Goal: Information Seeking & Learning: Learn about a topic

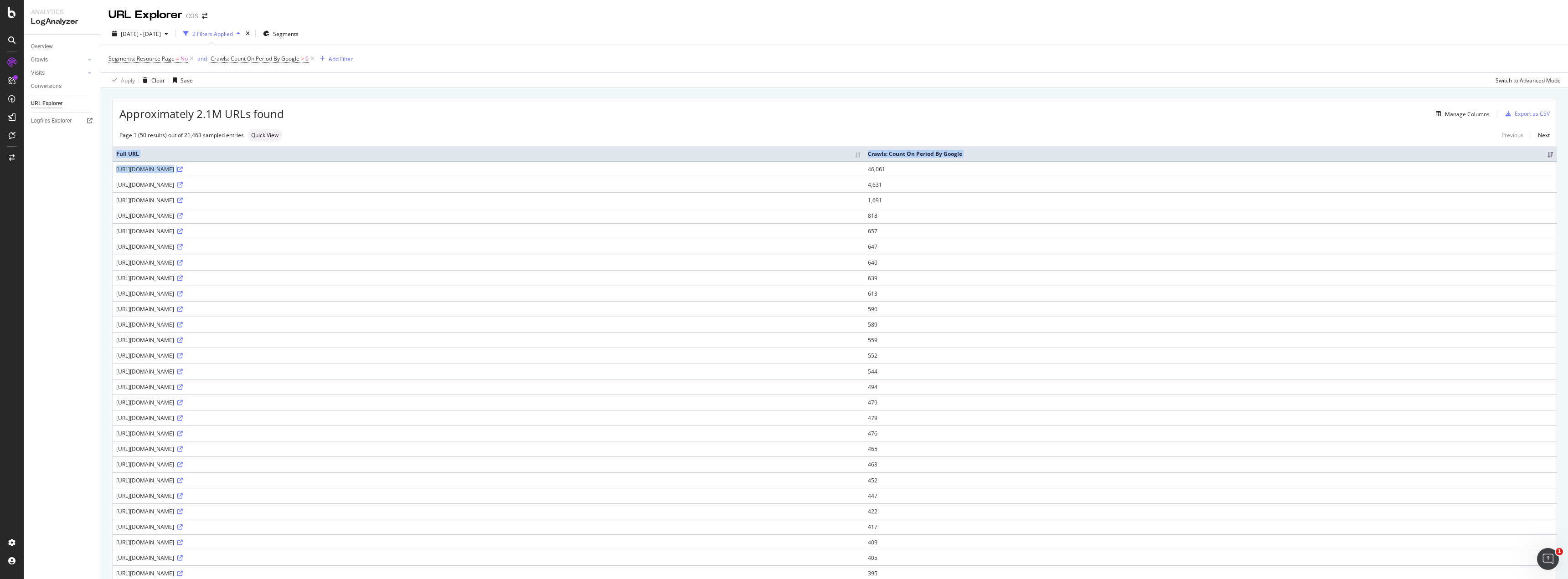
drag, startPoint x: 300, startPoint y: 170, endPoint x: 92, endPoint y: 181, distance: 208.3
click at [103, 175] on div "Approximately 2.1M URLs found Manage Columns Export as CSV Page 1 (50 results) …" at bounding box center [835, 535] width 1467 height 893
click at [63, 210] on div "Overview Crawls Daily Distribution Segments Distribution HTTP Codes Resources V…" at bounding box center [62, 307] width 77 height 544
drag, startPoint x: 1259, startPoint y: 172, endPoint x: 1231, endPoint y: 172, distance: 28.0
click at [1231, 172] on tr "[URL][DOMAIN_NAME] 46,061" at bounding box center [835, 168] width 1444 height 15
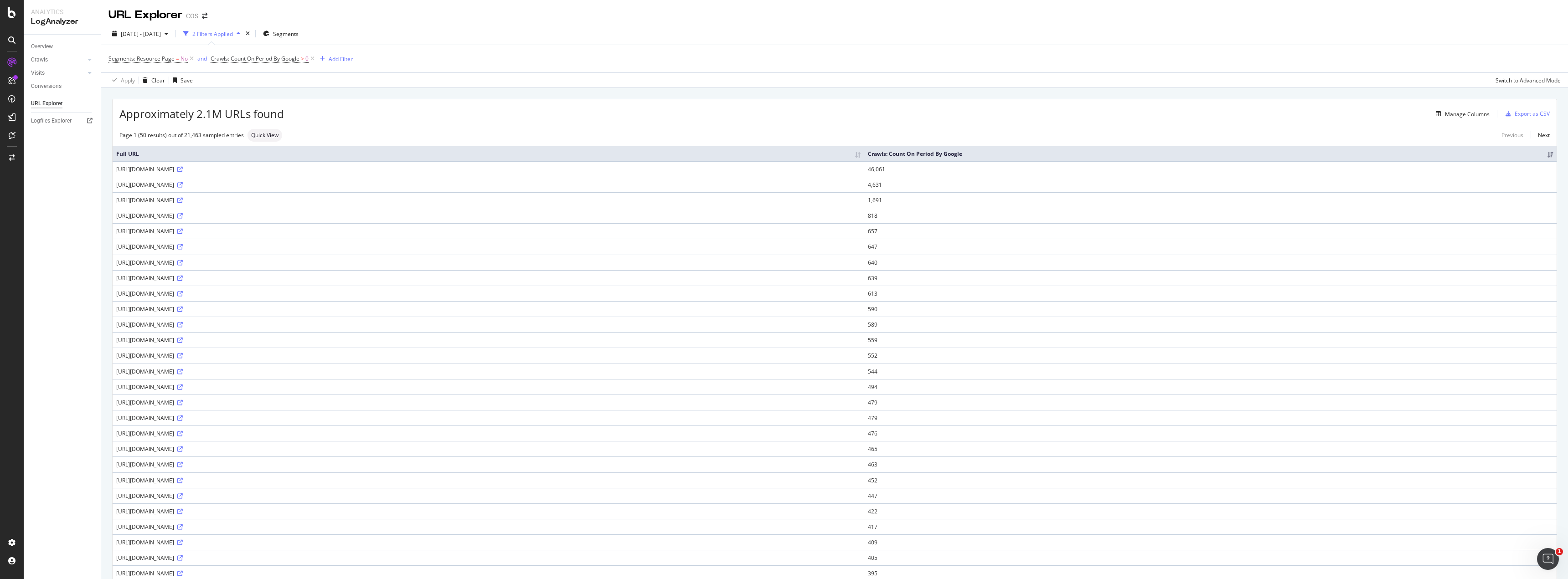
click at [647, 108] on div "Approximately 2.1M URLs found Manage Columns Export as CSV" at bounding box center [835, 110] width 1444 height 23
drag, startPoint x: 177, startPoint y: 187, endPoint x: 453, endPoint y: 186, distance: 276.0
click at [224, 186] on div "[URL][DOMAIN_NAME]" at bounding box center [488, 184] width 744 height 8
click at [183, 181] on link at bounding box center [179, 184] width 7 height 8
click at [1447, 115] on div "Manage Columns" at bounding box center [1467, 114] width 44 height 8
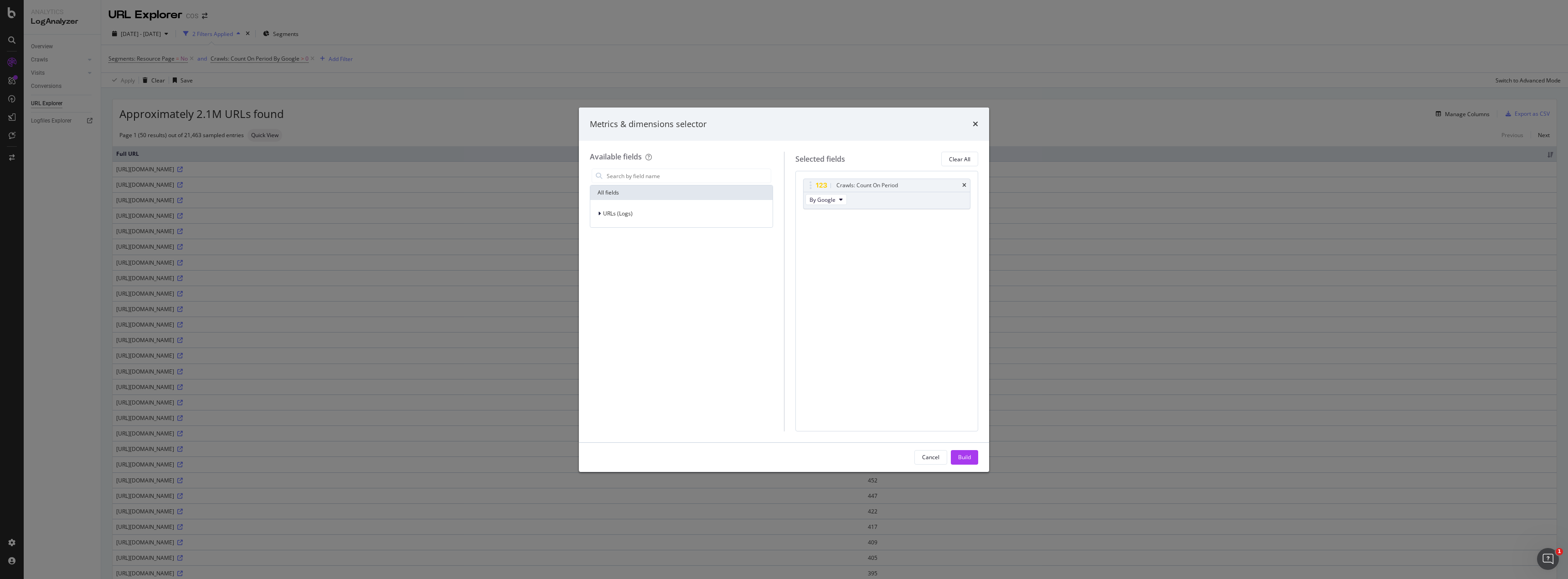
click at [845, 241] on div "Crawls: Count On Period By Google You can use this field as a To pick up a drag…" at bounding box center [887, 301] width 183 height 260
click at [600, 213] on icon "modal" at bounding box center [599, 213] width 2 height 5
click at [600, 213] on icon "modal" at bounding box center [600, 213] width 4 height 5
click at [600, 213] on icon "modal" at bounding box center [599, 213] width 2 height 5
click at [603, 226] on div "URL Scheme" at bounding box center [616, 226] width 48 height 9
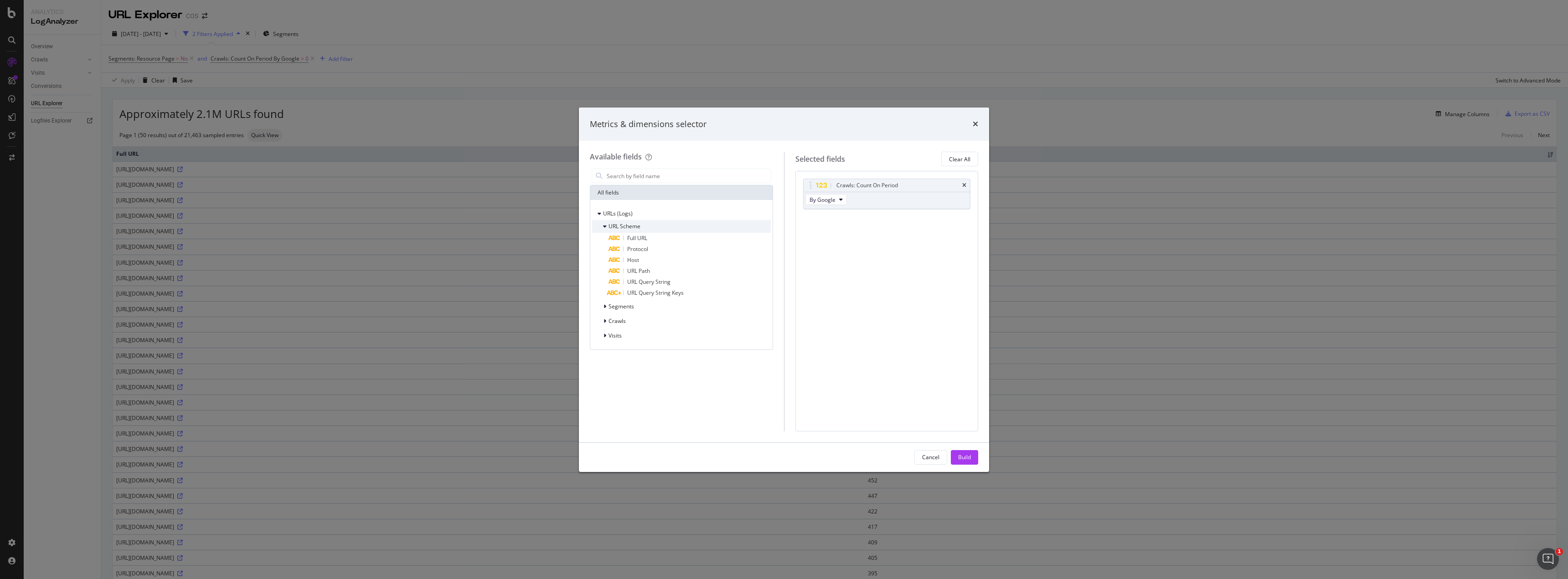
click at [604, 226] on icon "modal" at bounding box center [605, 226] width 4 height 5
click at [603, 240] on div "modal" at bounding box center [606, 241] width 5 height 9
click at [603, 241] on icon "modal" at bounding box center [605, 241] width 4 height 5
click at [609, 253] on span "Crawls" at bounding box center [617, 255] width 17 height 8
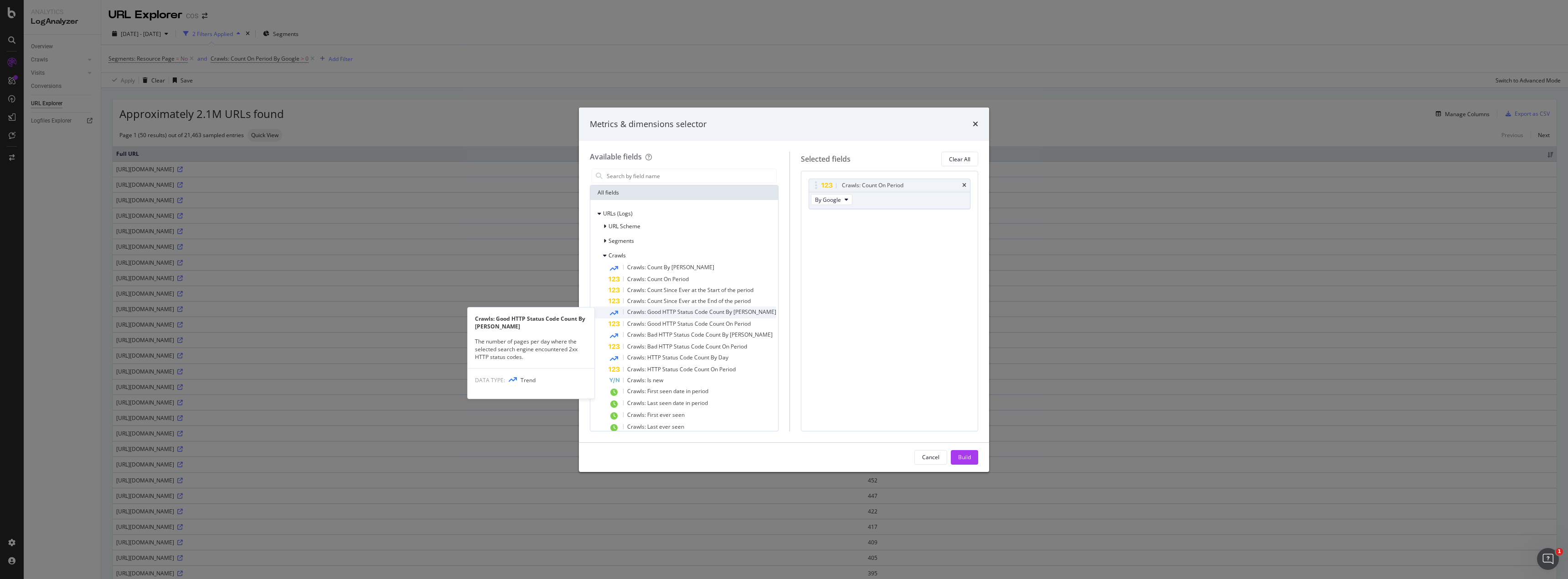
click at [685, 313] on span "Crawls: Good HTTP Status Code Count By [PERSON_NAME]" at bounding box center [701, 311] width 149 height 8
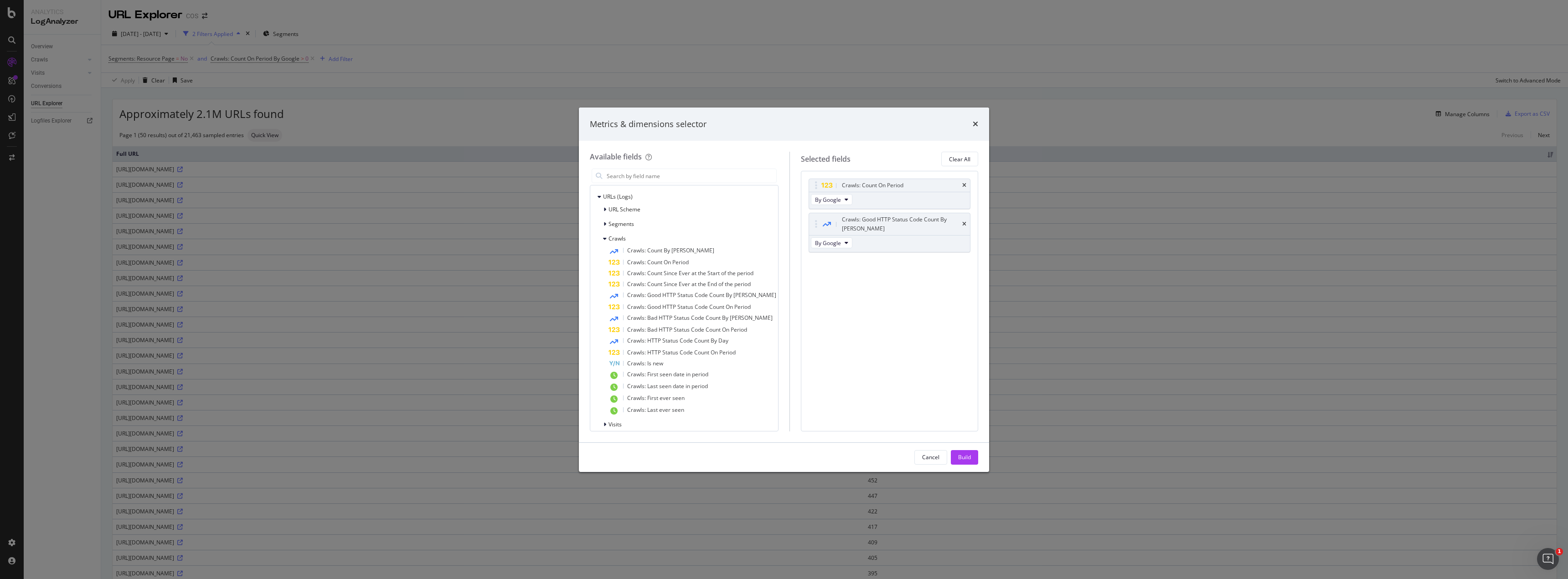
scroll to position [24, 0]
click at [603, 417] on div "Visits" at bounding box center [607, 417] width 30 height 9
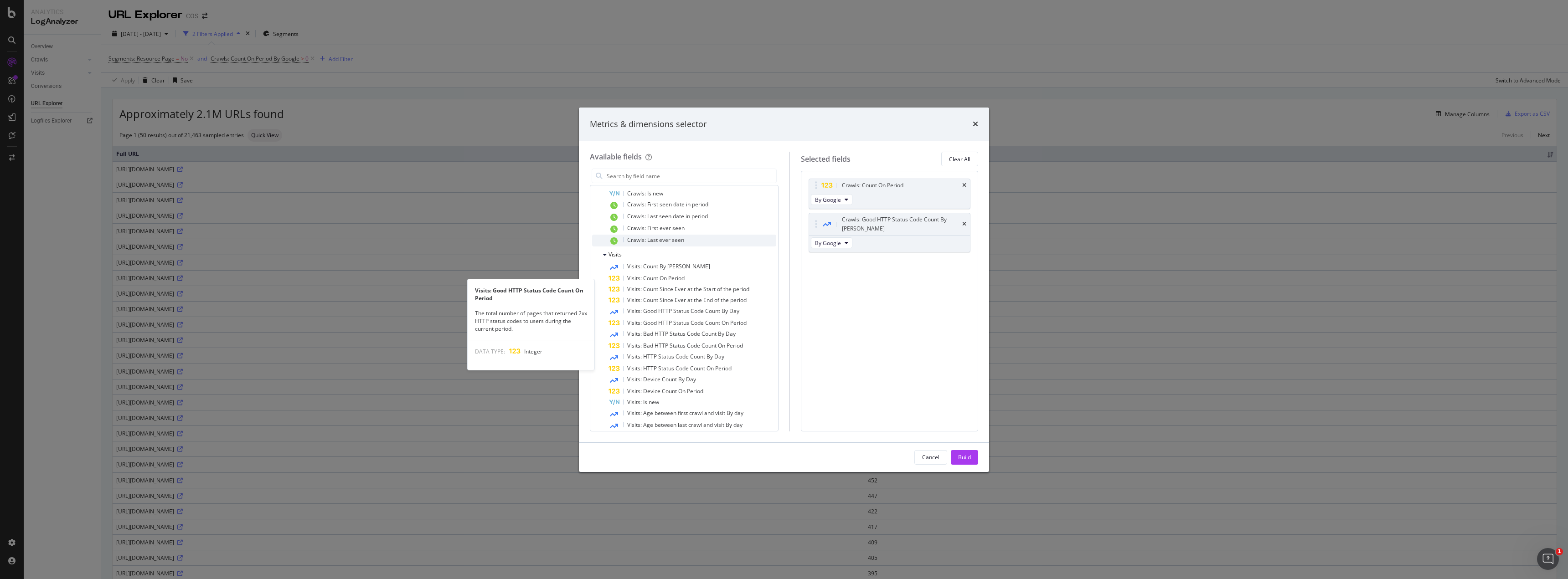
scroll to position [161, 0]
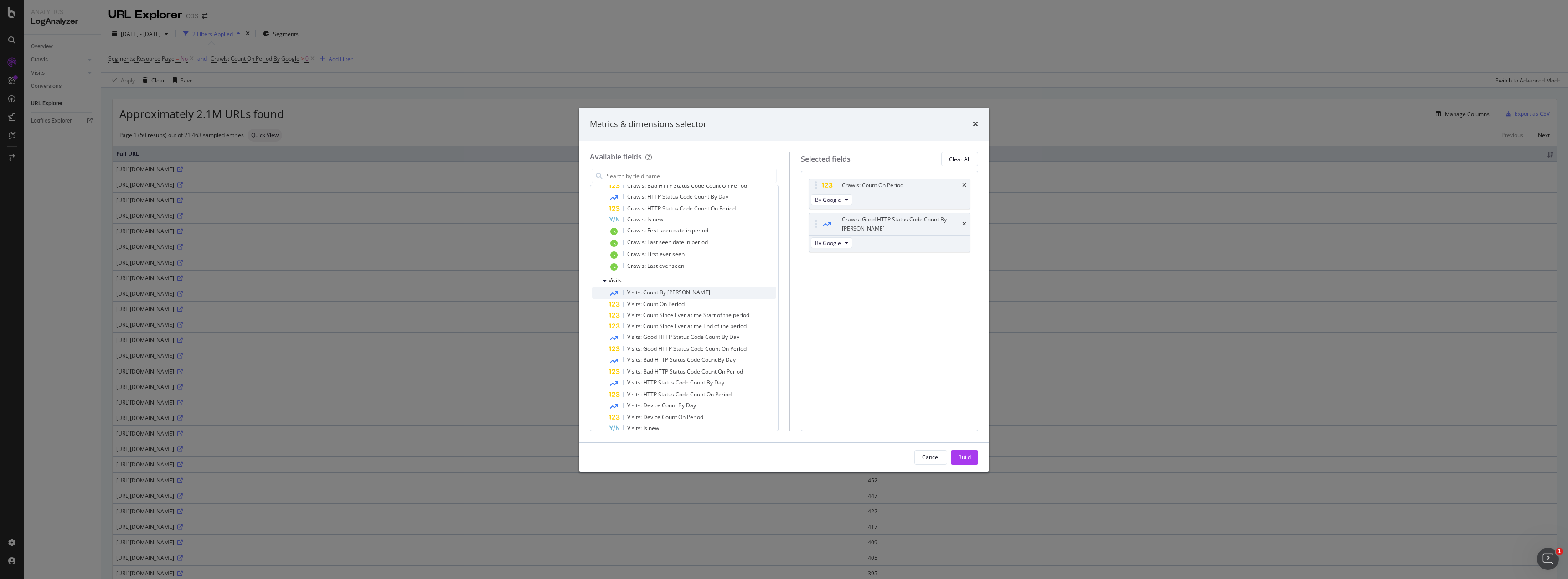
click at [654, 293] on span "Visits: Count By [PERSON_NAME]" at bounding box center [668, 292] width 83 height 8
click at [962, 451] on div "Build" at bounding box center [964, 457] width 13 height 13
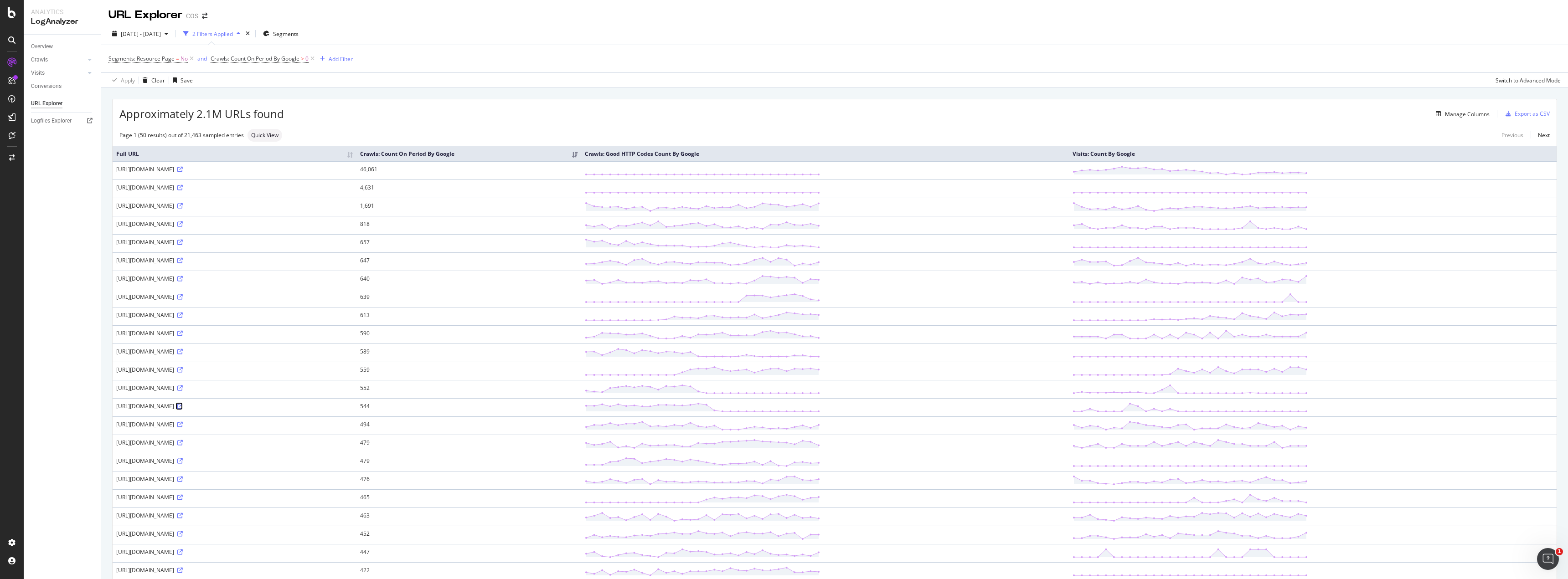
click at [183, 405] on icon at bounding box center [180, 406] width 5 height 5
click at [1479, 117] on div "Manage Columns" at bounding box center [1467, 114] width 44 height 8
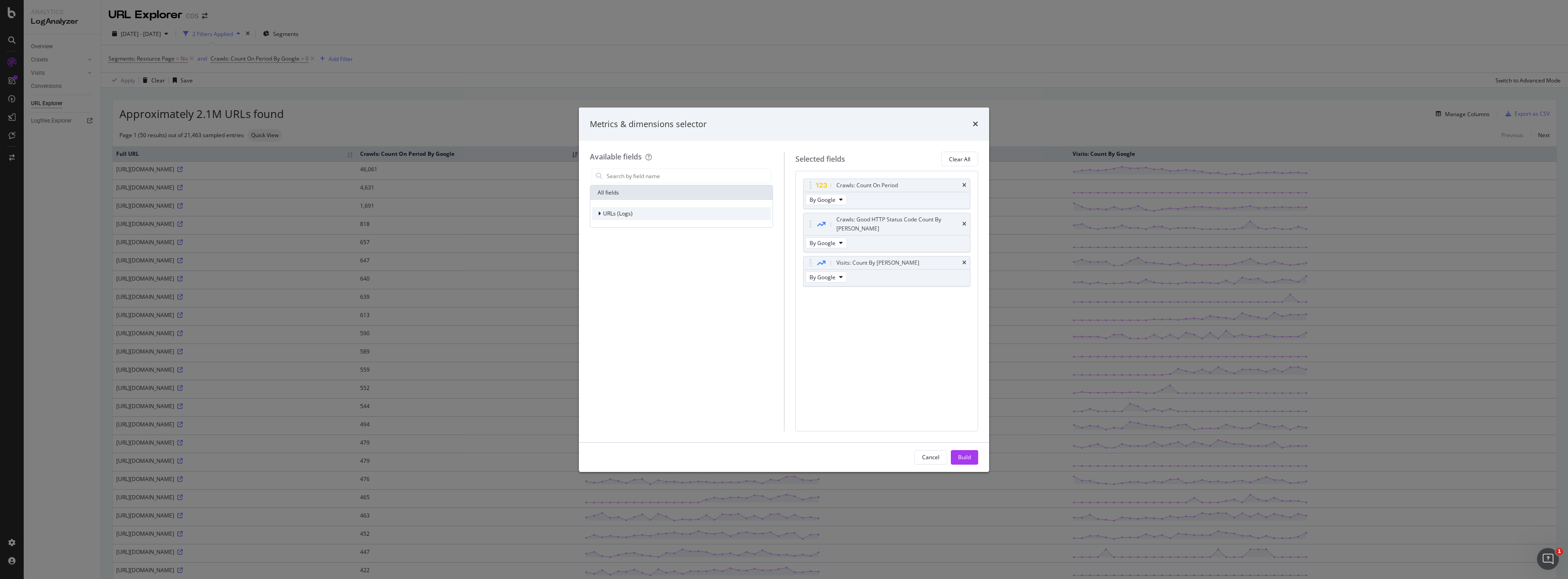
click at [626, 215] on span "URLs (Logs)" at bounding box center [618, 213] width 30 height 8
click at [604, 227] on icon "modal" at bounding box center [604, 226] width 2 height 5
click at [607, 226] on div "modal" at bounding box center [606, 226] width 5 height 9
click at [607, 244] on div "modal" at bounding box center [606, 241] width 5 height 9
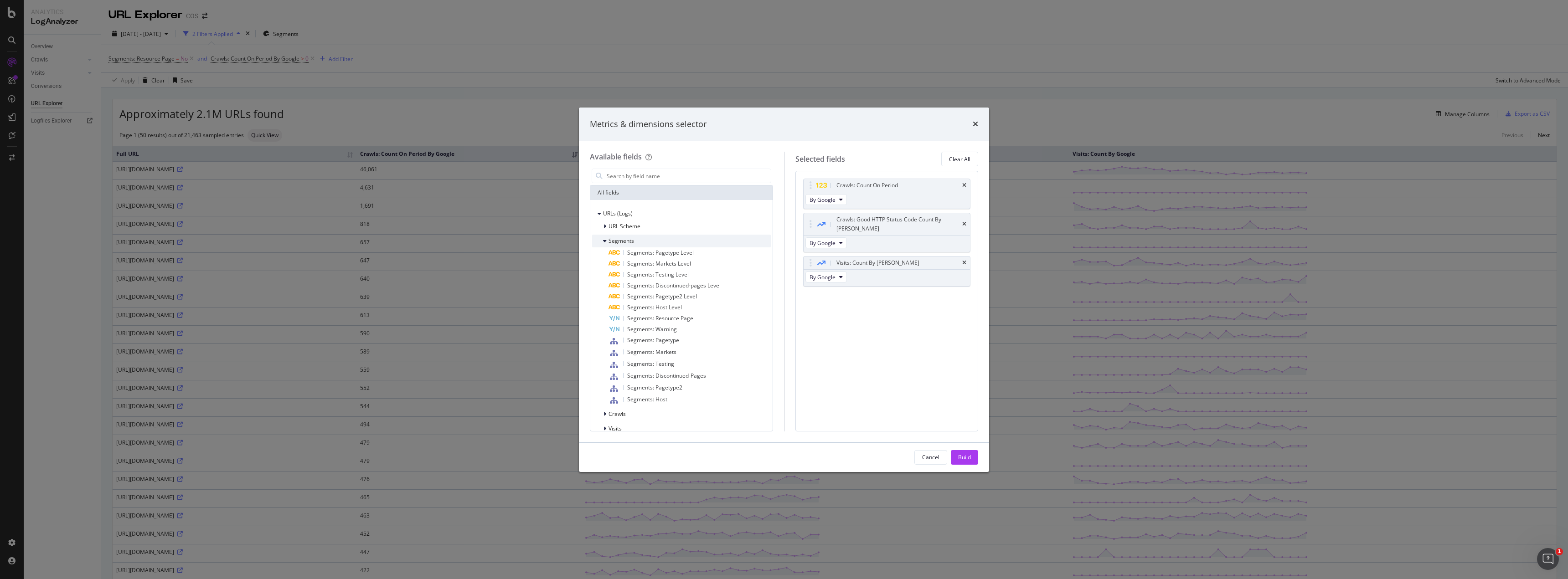
click at [609, 239] on span "Segments" at bounding box center [621, 240] width 26 height 8
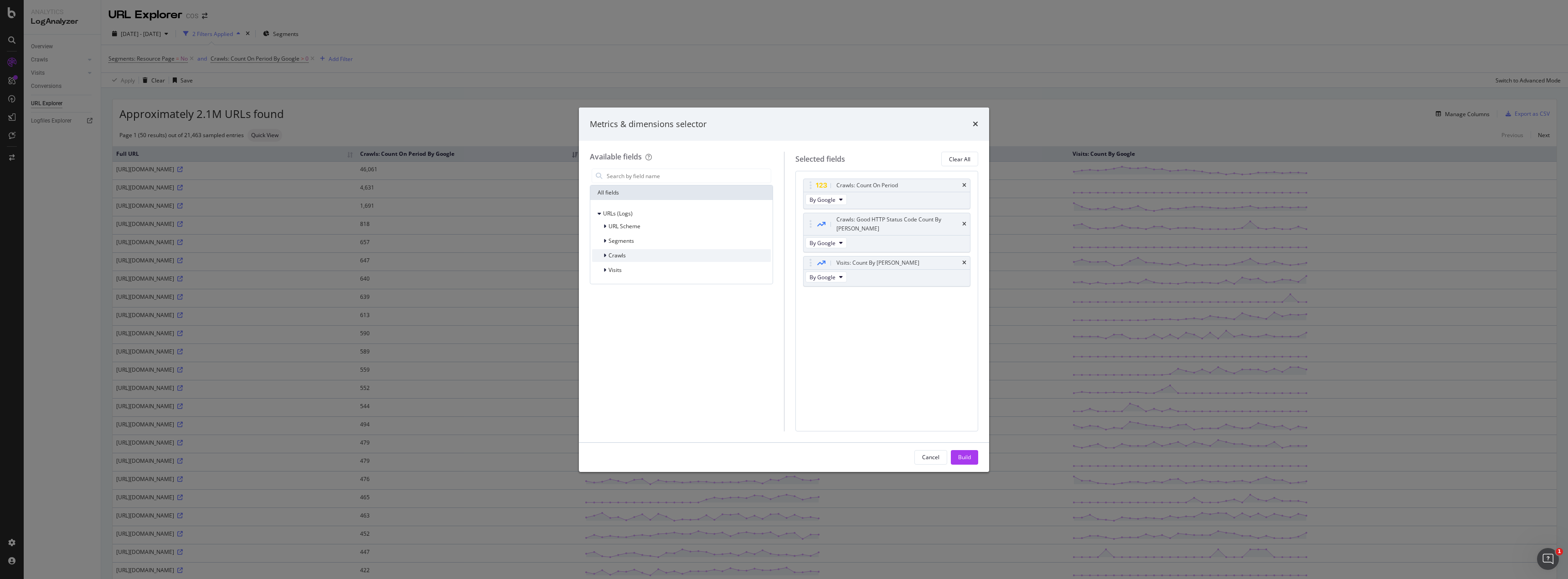
click at [609, 257] on span "Crawls" at bounding box center [617, 255] width 17 height 8
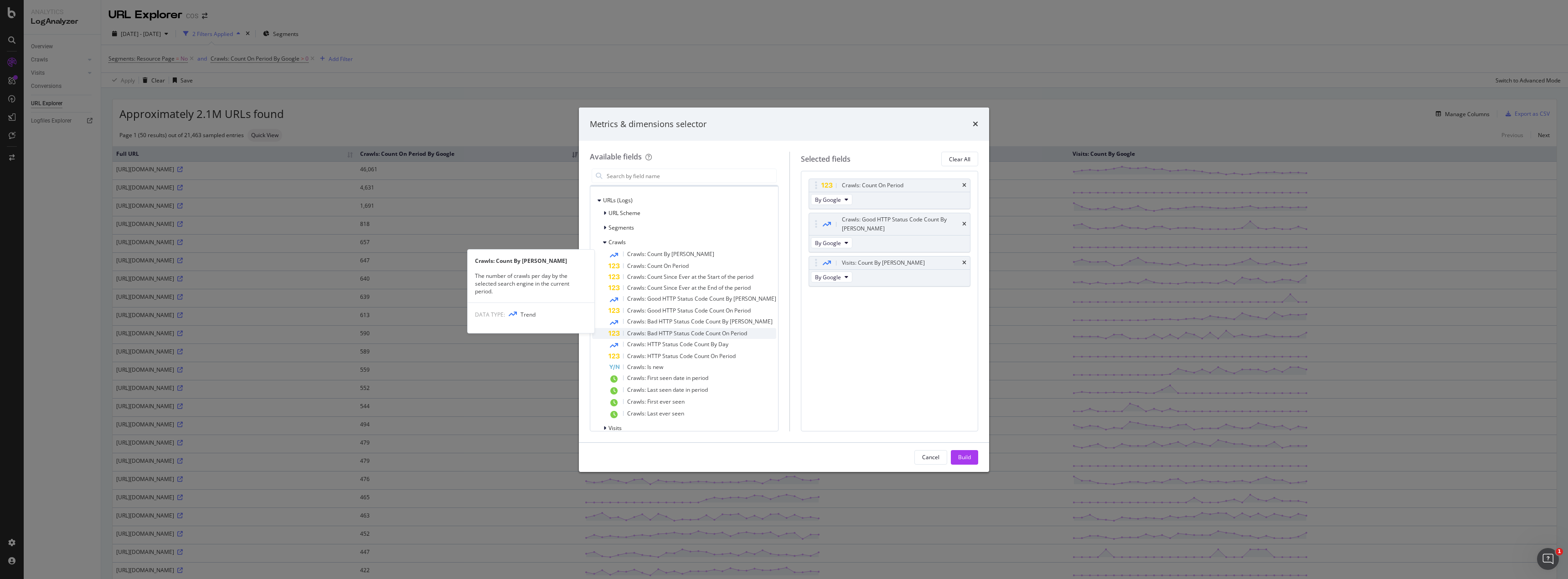
scroll to position [24, 0]
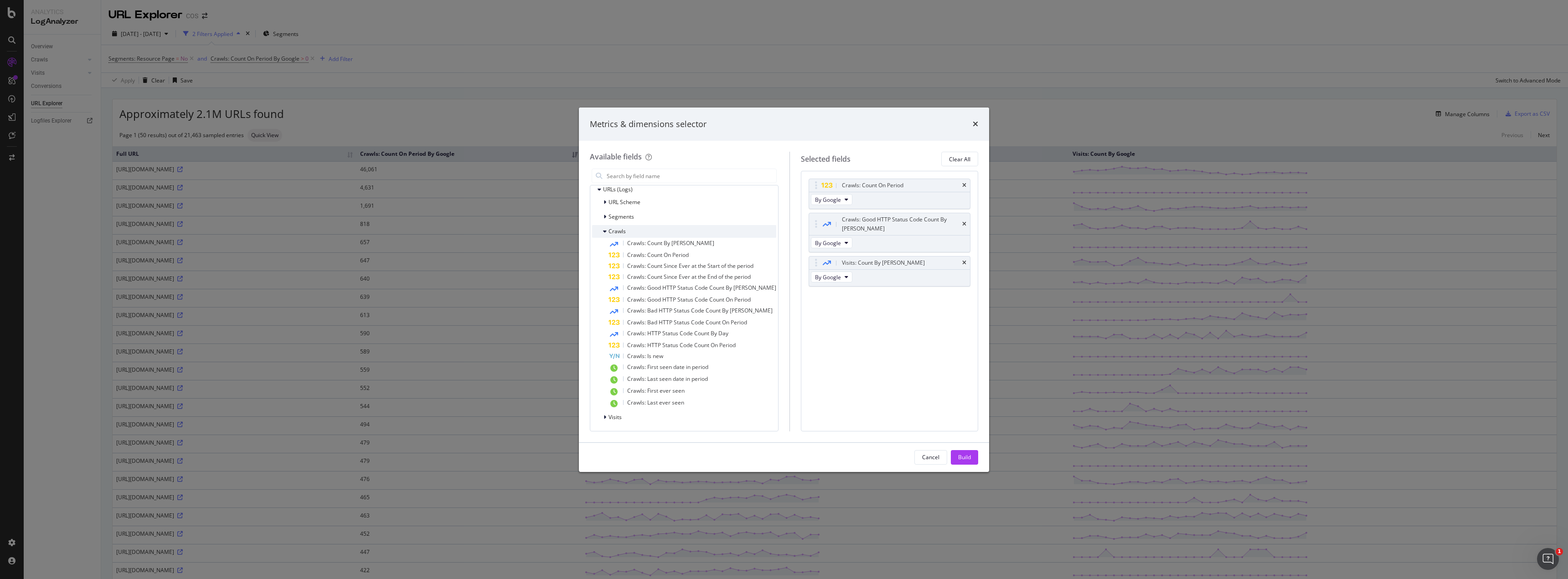
click at [611, 233] on span "Crawls" at bounding box center [617, 231] width 17 height 8
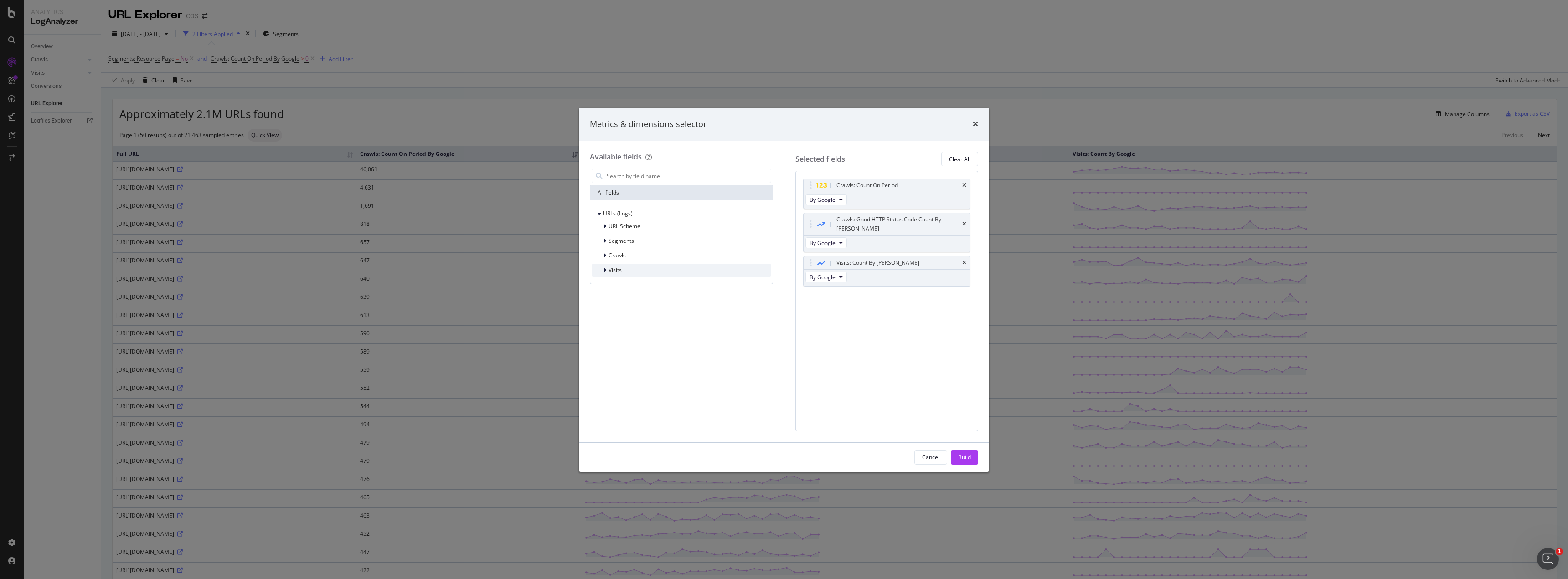
click at [606, 272] on div "modal" at bounding box center [606, 270] width 5 height 9
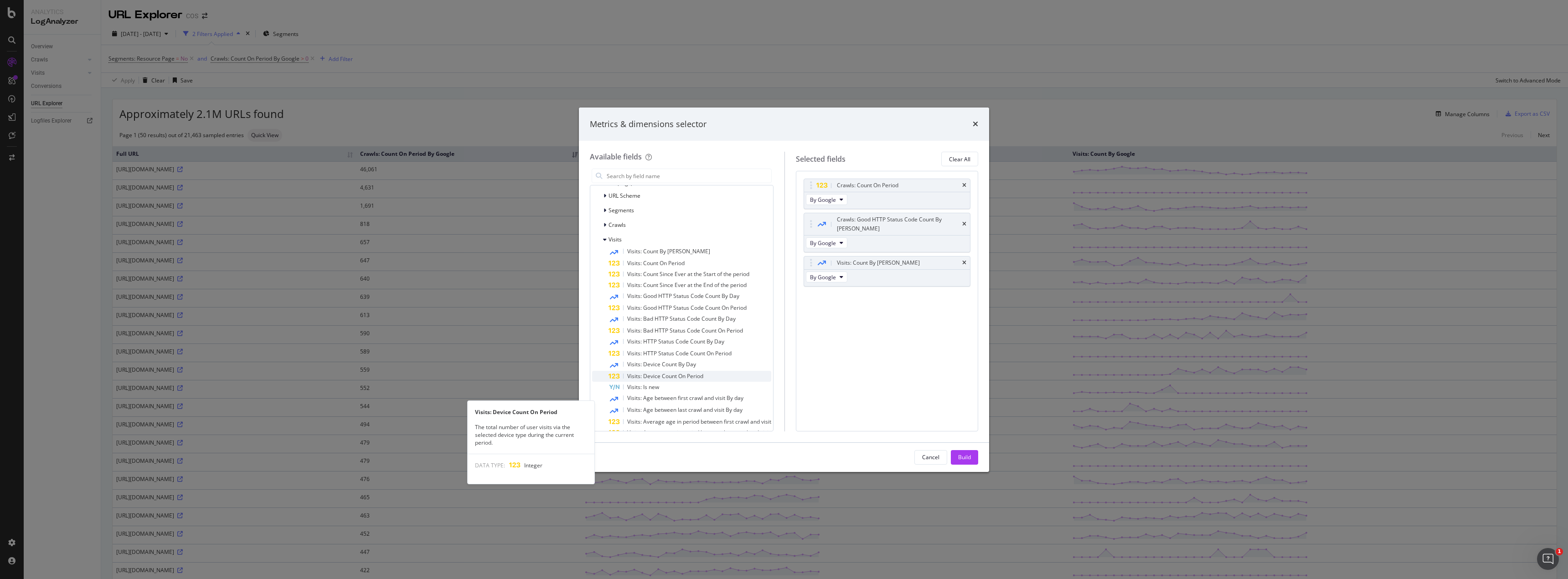
scroll to position [1, 0]
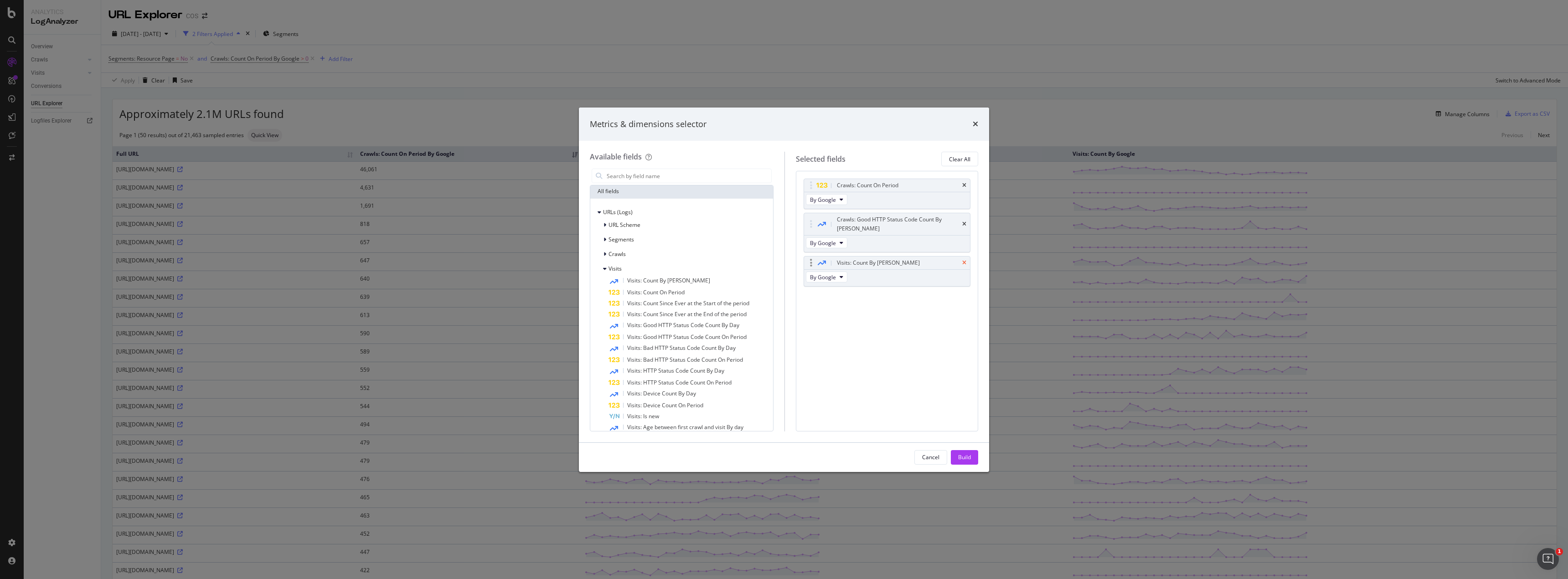
click at [965, 260] on icon "times" at bounding box center [964, 263] width 4 height 5
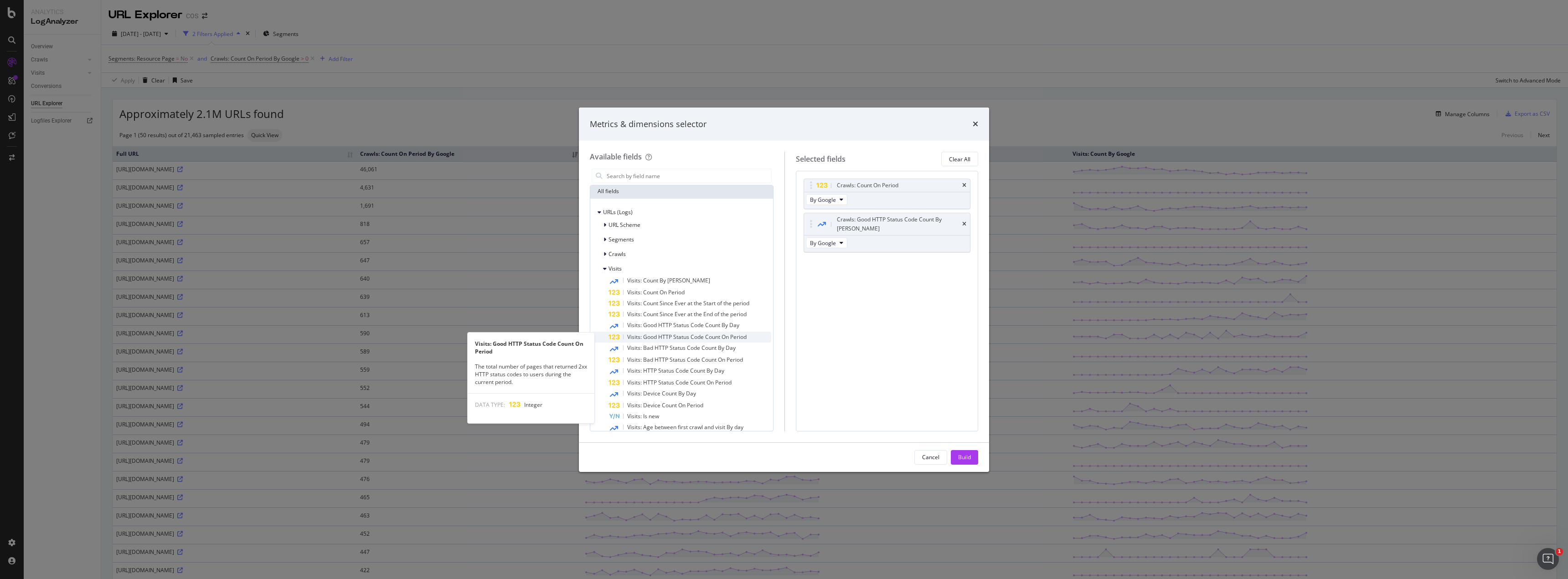
click at [709, 335] on span "Visits: Good HTTP Status Code Count On Period" at bounding box center [687, 336] width 119 height 8
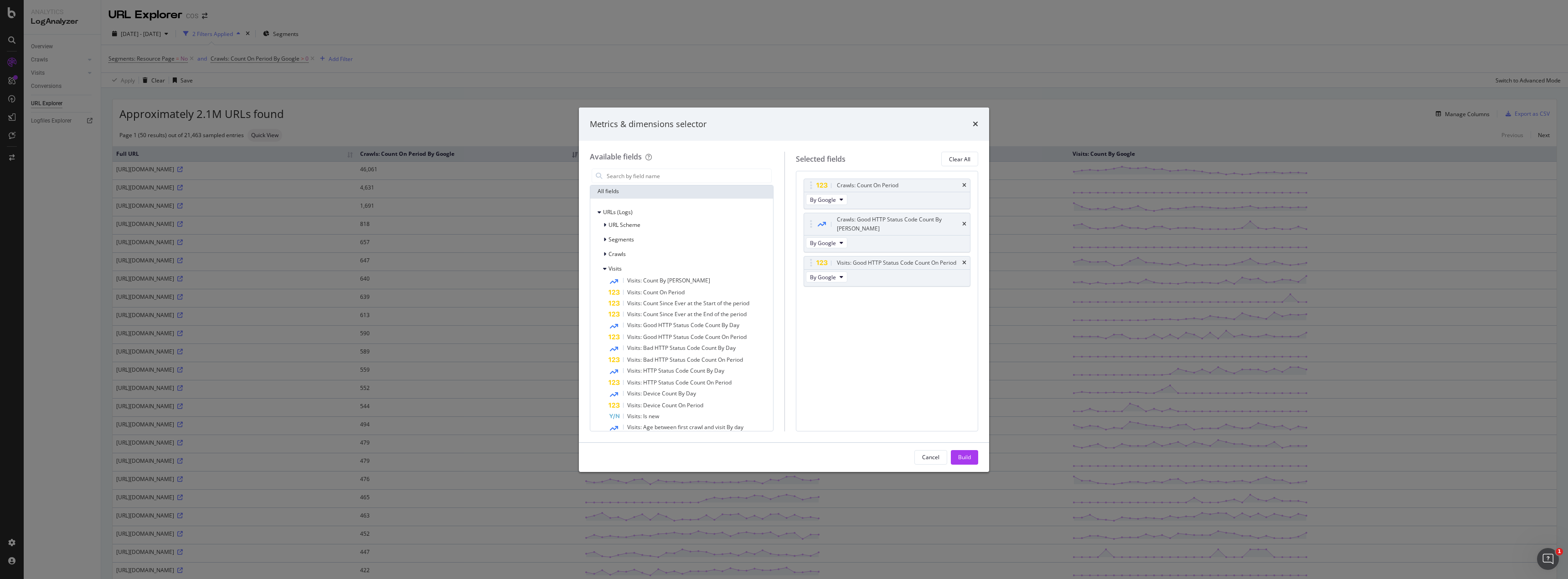
click at [957, 451] on button "Build" at bounding box center [964, 457] width 27 height 15
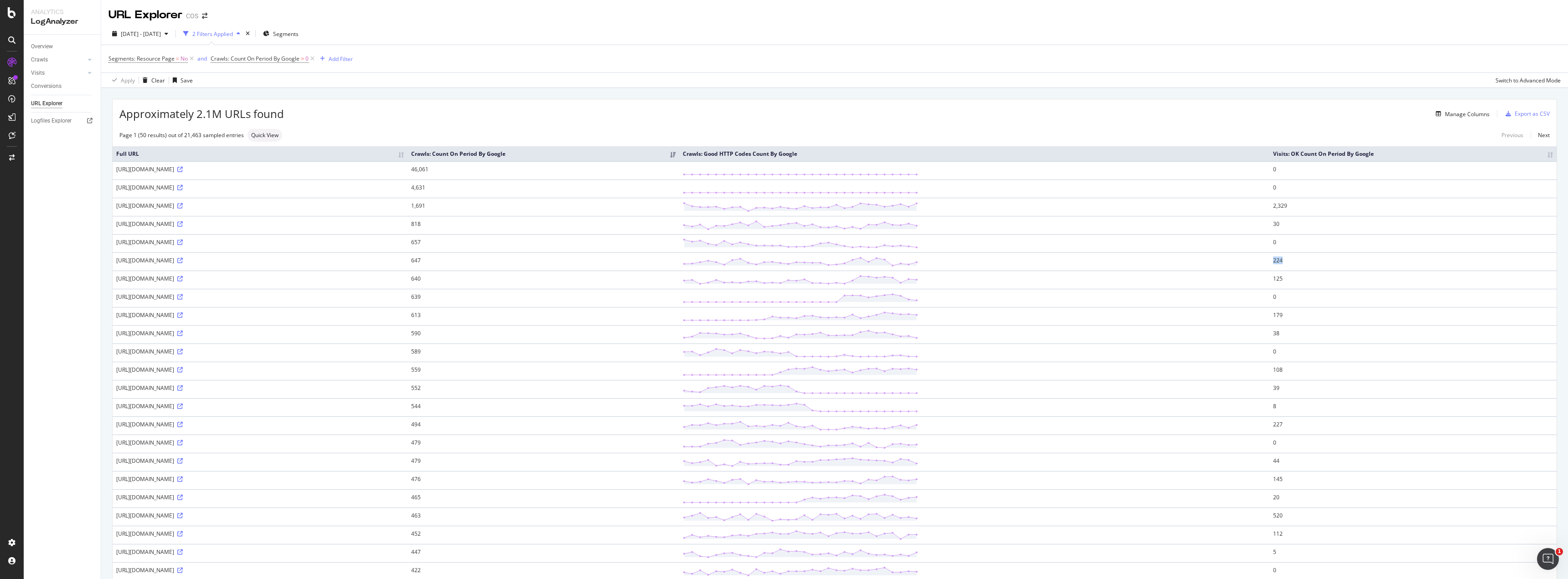
drag, startPoint x: 1374, startPoint y: 264, endPoint x: 1359, endPoint y: 264, distance: 15.0
click at [1360, 264] on td "224" at bounding box center [1413, 262] width 287 height 18
drag, startPoint x: 796, startPoint y: 259, endPoint x: 784, endPoint y: 219, distance: 41.8
click at [679, 263] on td "647" at bounding box center [543, 262] width 271 height 18
drag, startPoint x: 773, startPoint y: 205, endPoint x: 790, endPoint y: 204, distance: 17.0
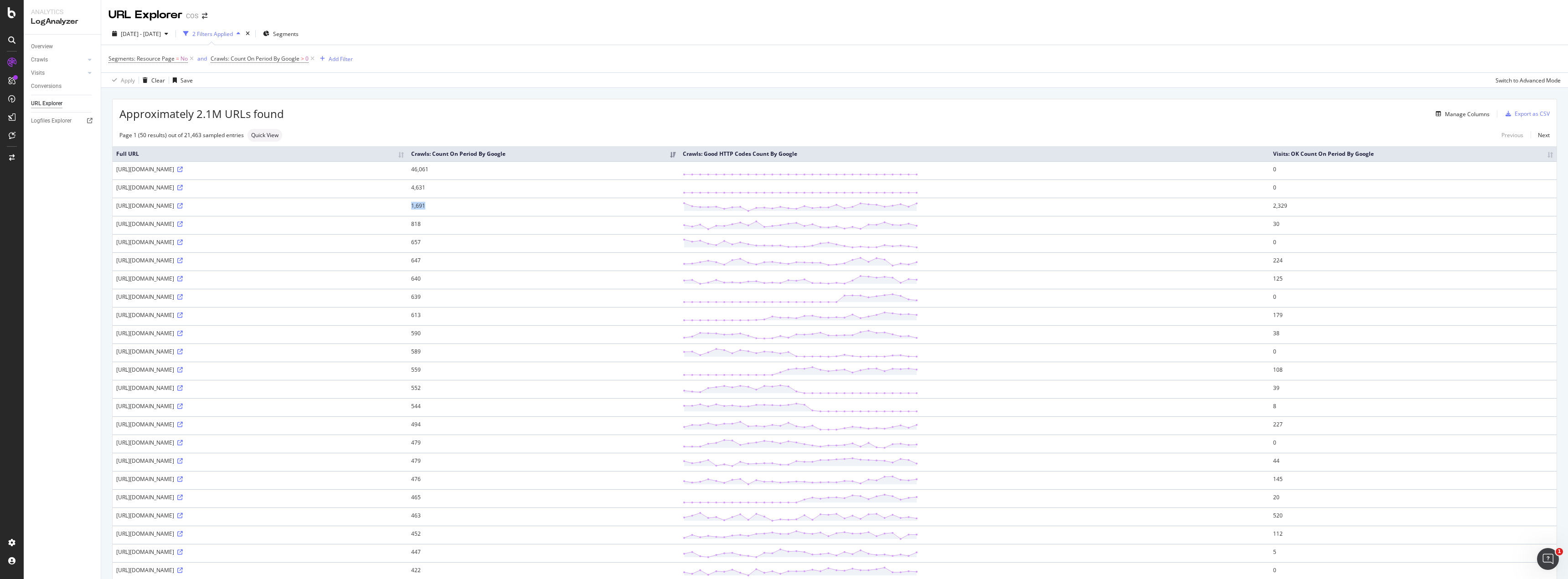
click at [679, 204] on td "1,691" at bounding box center [543, 207] width 271 height 18
drag, startPoint x: 1358, startPoint y: 204, endPoint x: 1382, endPoint y: 203, distance: 24.0
click at [1382, 203] on tr "[URL][DOMAIN_NAME] 1,691 2,329" at bounding box center [835, 207] width 1444 height 18
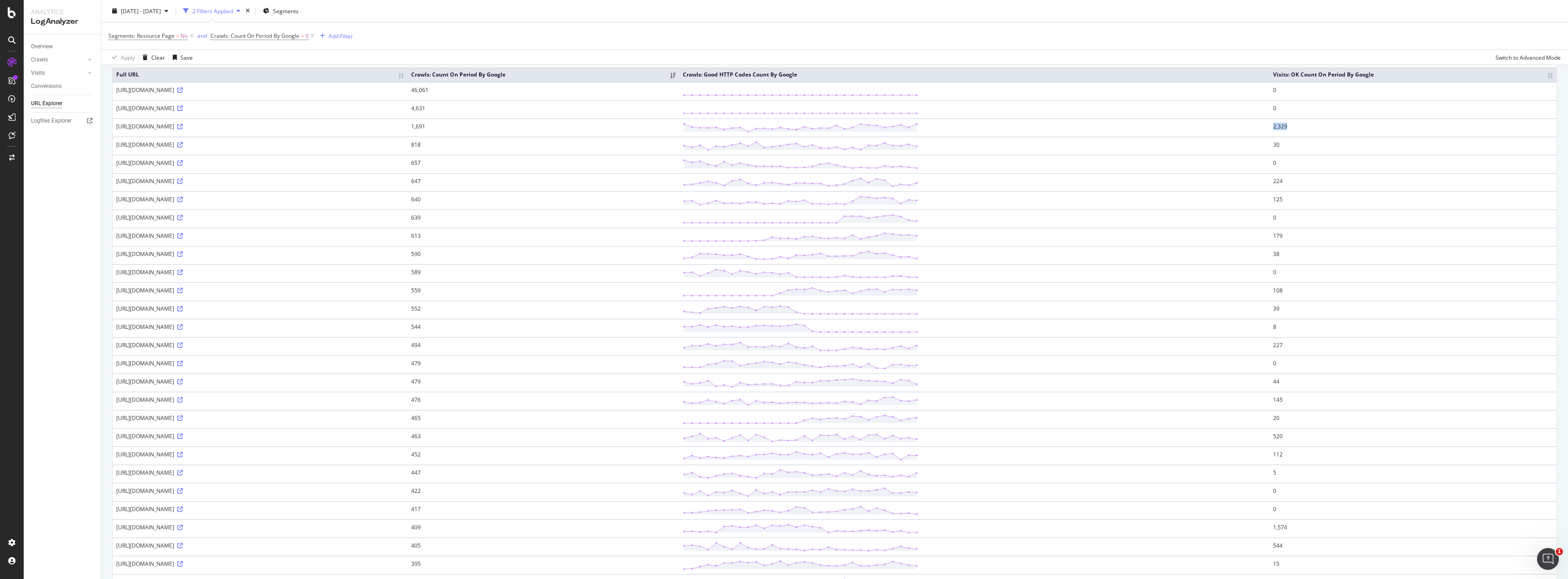
scroll to position [227, 0]
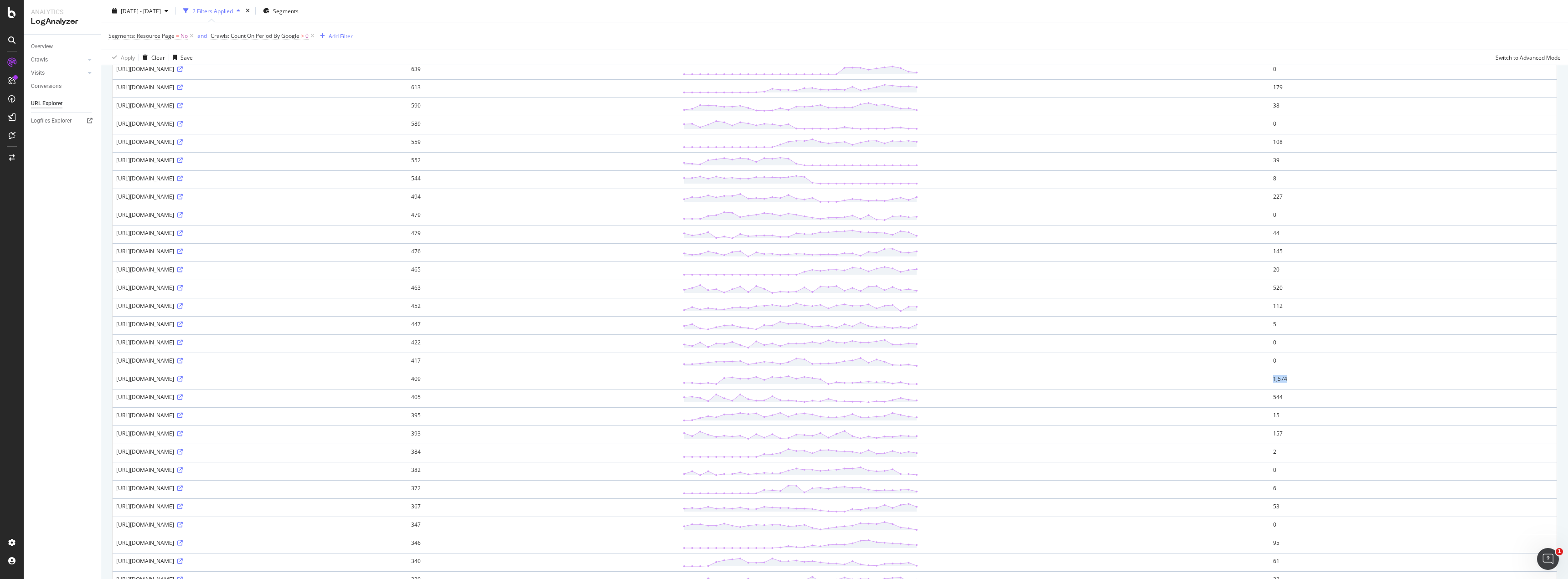
drag, startPoint x: 1391, startPoint y: 377, endPoint x: 1351, endPoint y: 380, distance: 40.1
click at [1351, 380] on tr "[URL][DOMAIN_NAME] 409 1,574" at bounding box center [835, 380] width 1444 height 18
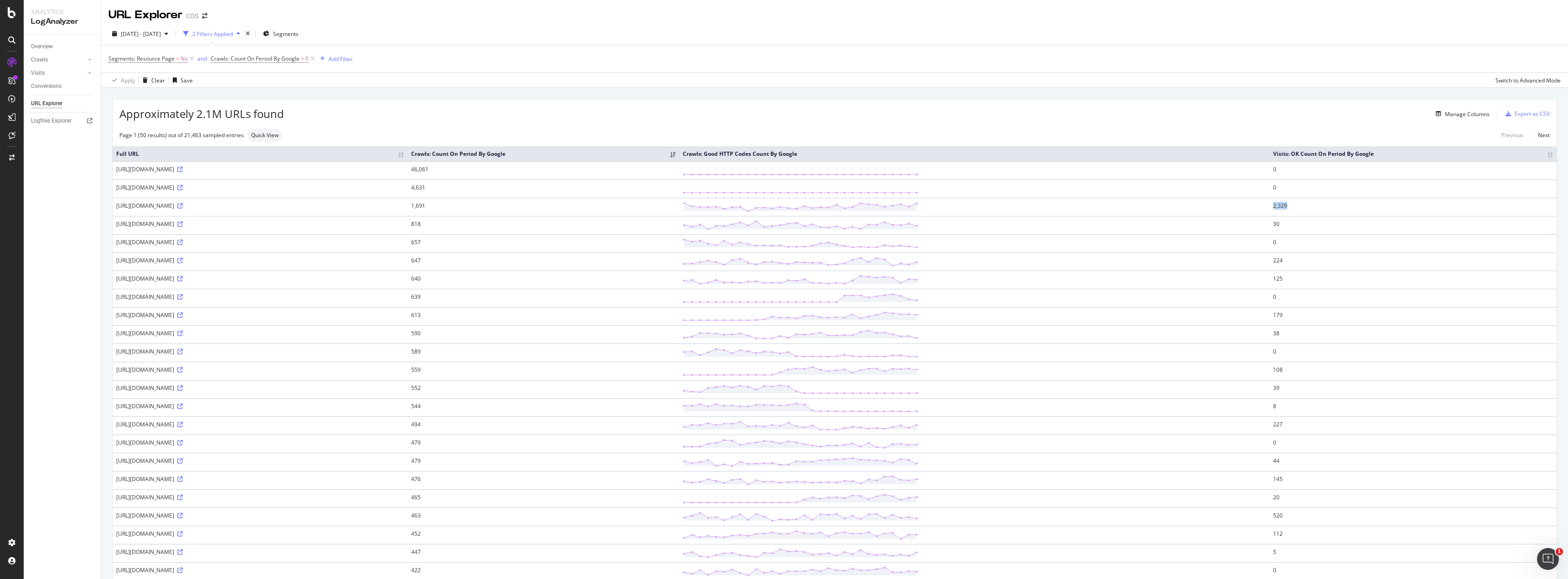
drag, startPoint x: 1381, startPoint y: 203, endPoint x: 1338, endPoint y: 204, distance: 43.0
click at [1338, 204] on tr "[URL][DOMAIN_NAME] 1,691 2,329" at bounding box center [835, 207] width 1444 height 18
click at [1391, 151] on th "Visits: OK Count On Period By Google" at bounding box center [1413, 153] width 287 height 15
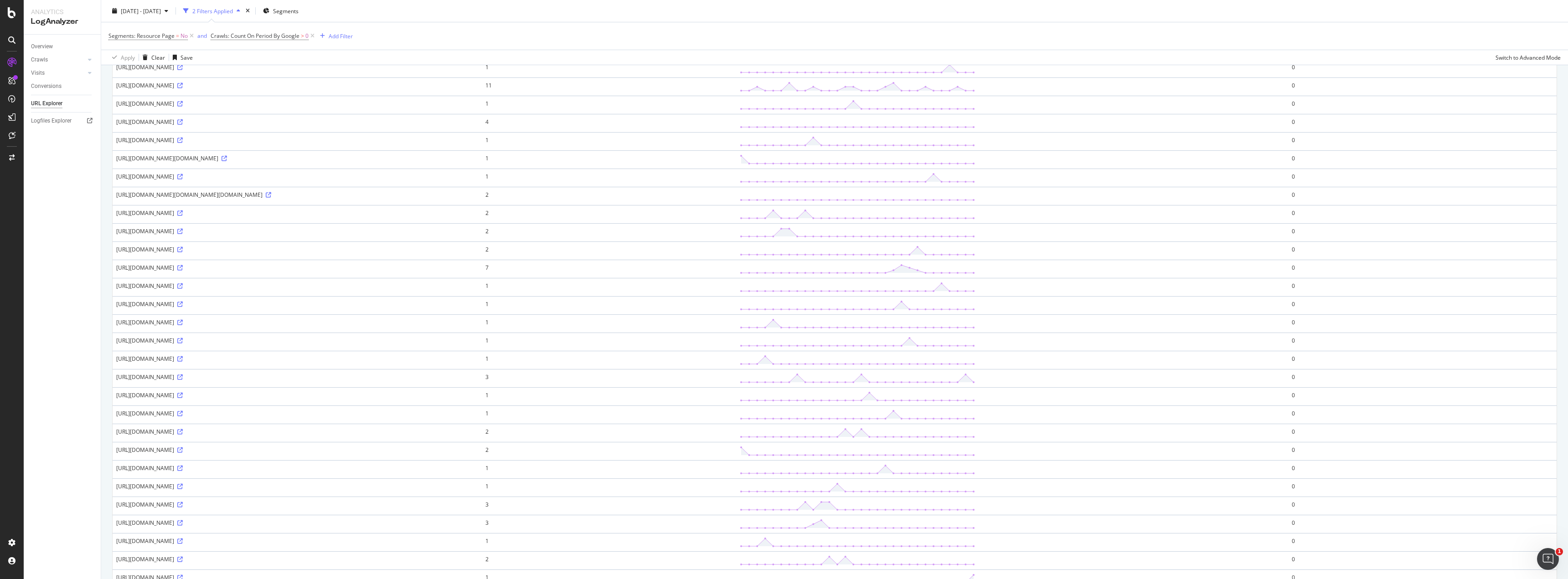
scroll to position [81, 0]
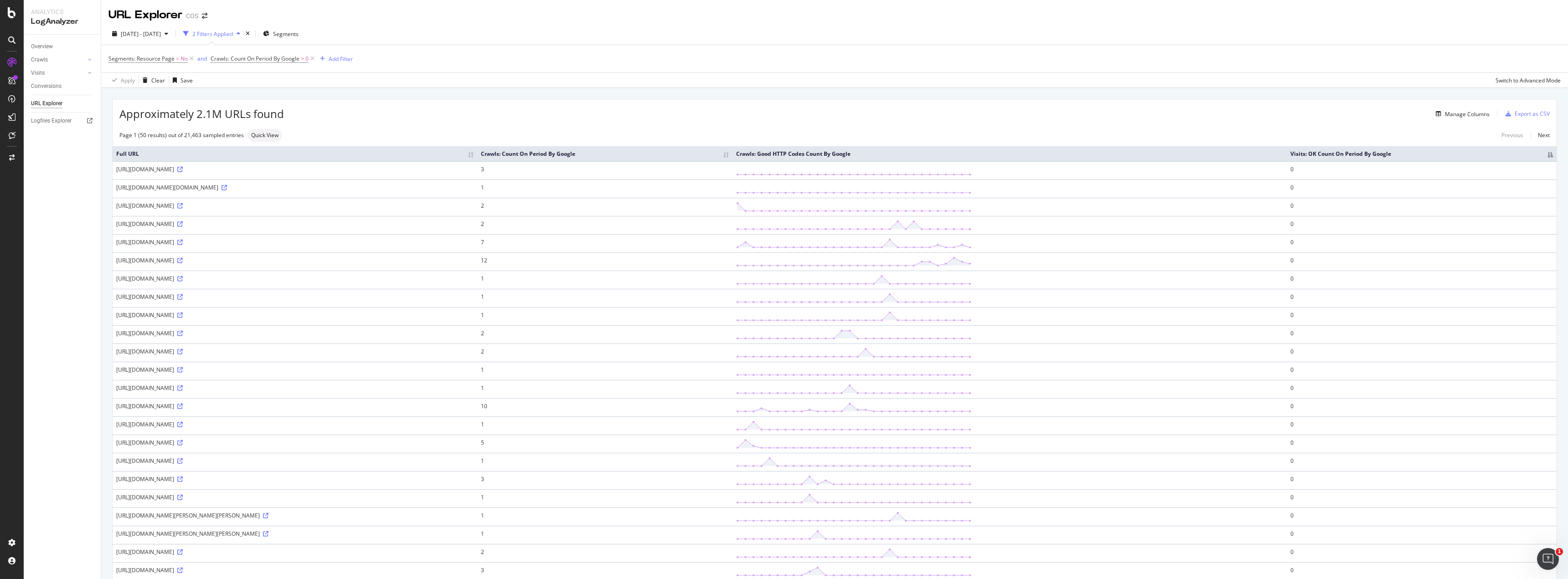
click at [1547, 159] on th "Visits: OK Count On Period By Google" at bounding box center [1421, 153] width 270 height 15
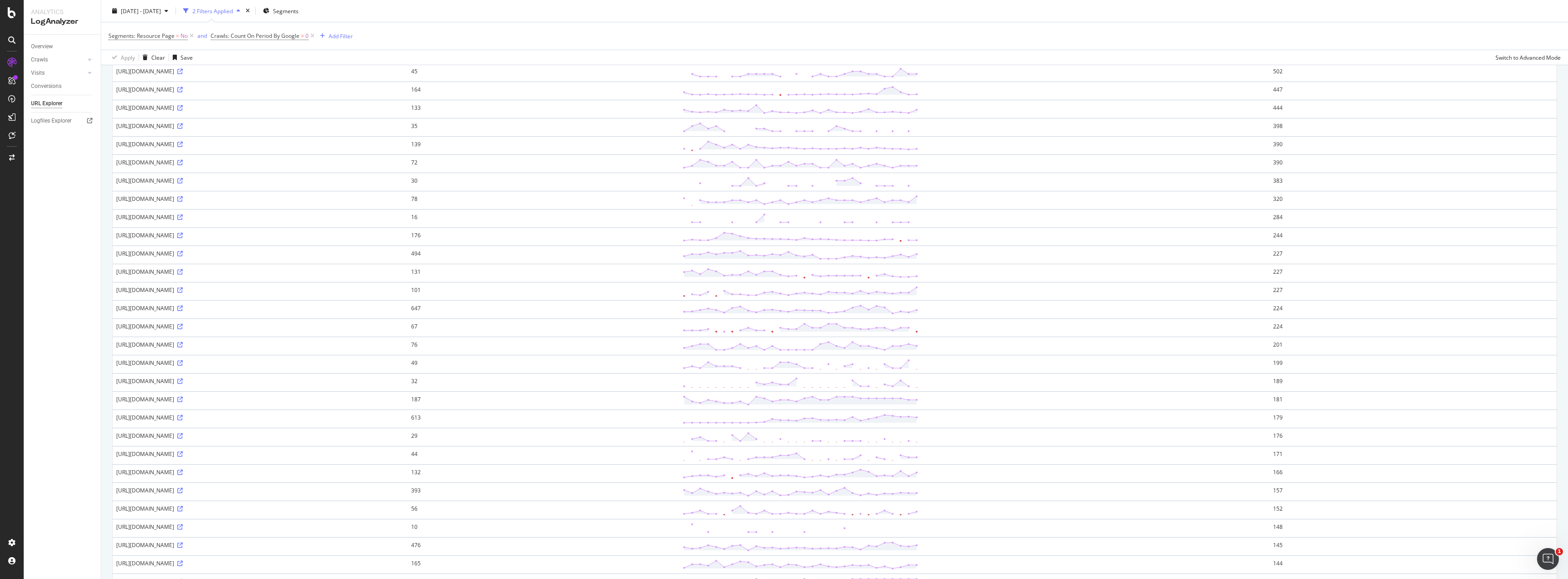
scroll to position [273, 0]
click at [183, 406] on icon at bounding box center [180, 406] width 5 height 5
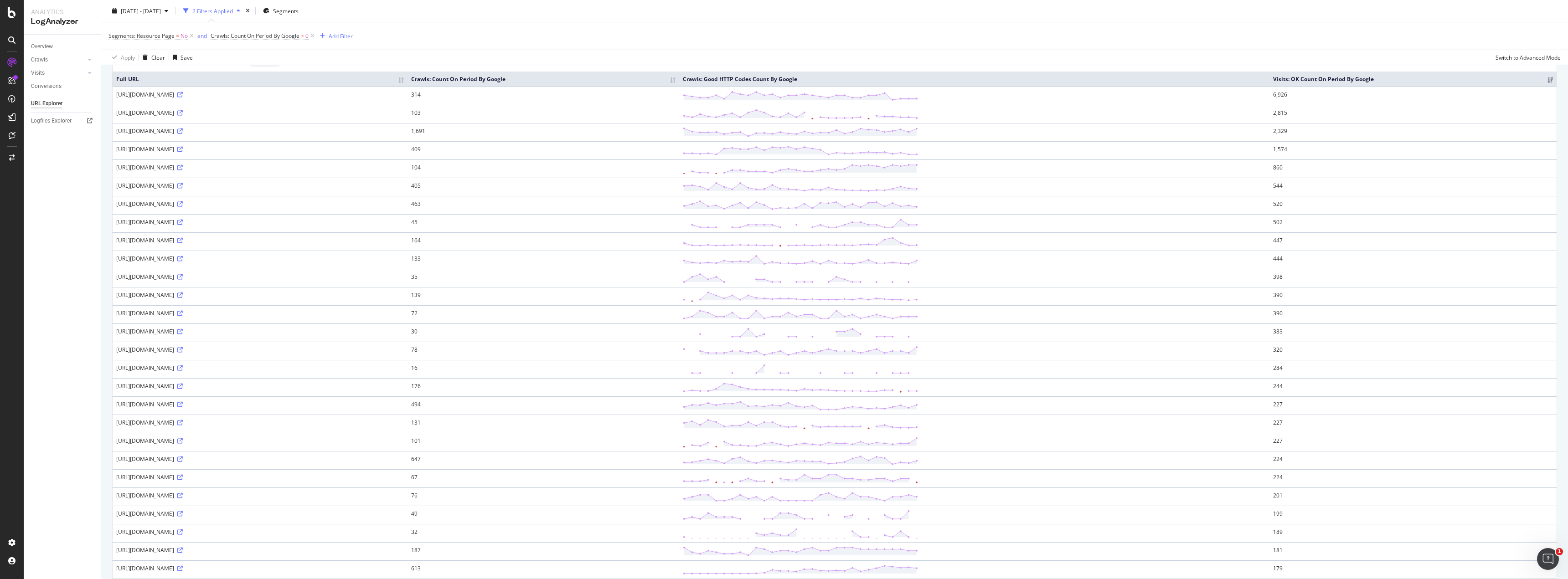
scroll to position [0, 0]
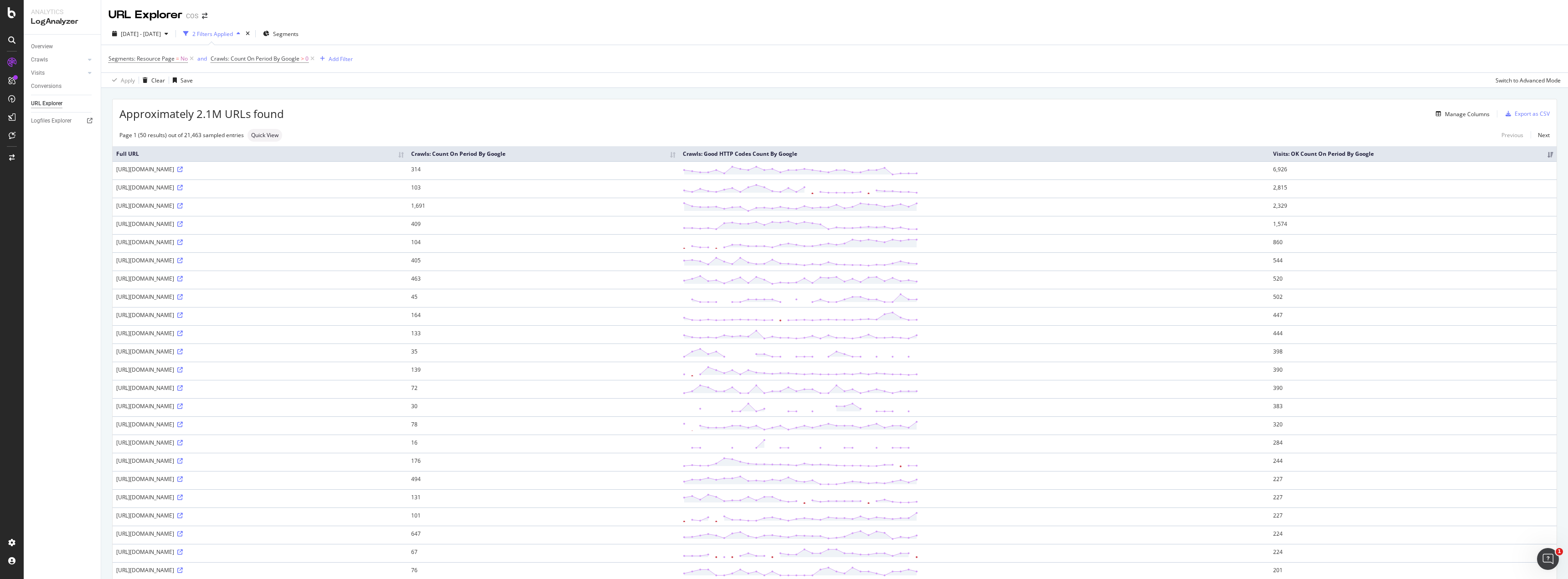
click at [407, 160] on th "Full URL" at bounding box center [260, 153] width 295 height 15
click at [482, 156] on th "Full URL" at bounding box center [297, 153] width 369 height 15
click at [407, 153] on th "Full URL" at bounding box center [260, 153] width 295 height 15
click at [736, 156] on th "Crawls: Count On Period By Google" at bounding box center [609, 153] width 254 height 15
click at [477, 156] on th "Full URL" at bounding box center [295, 153] width 365 height 15
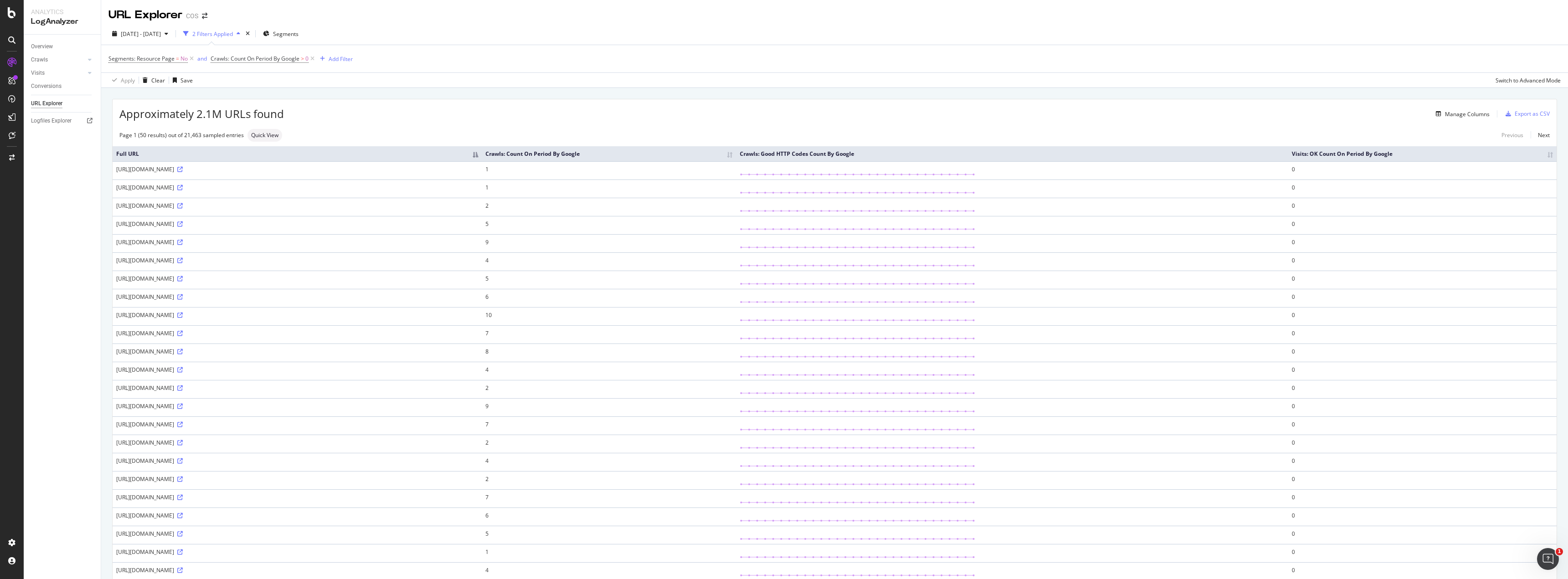
click at [736, 157] on th "Crawls: Count On Period By Google" at bounding box center [609, 153] width 254 height 15
click at [732, 161] on th "Crawls: Count On Period By Google" at bounding box center [604, 153] width 255 height 15
click at [172, 33] on div "button" at bounding box center [166, 33] width 11 height 5
click at [150, 79] on div "Last 28 Days" at bounding box center [148, 75] width 32 height 8
type input "[DATE]"
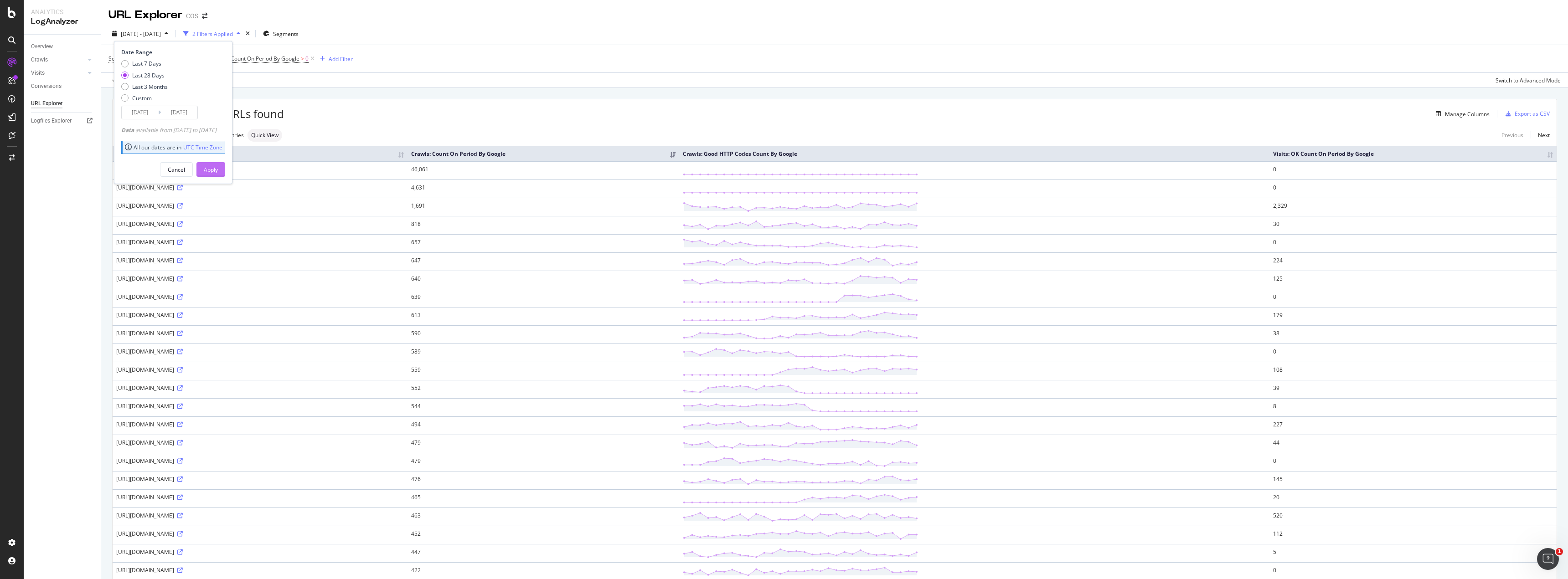
click at [218, 170] on div "Apply" at bounding box center [211, 170] width 14 height 8
click at [1503, 119] on div "Export as CSV" at bounding box center [1525, 114] width 48 height 13
click at [1542, 80] on div "Switch to Advanced Mode" at bounding box center [1528, 80] width 65 height 8
click at [335, 60] on div "Add Filter" at bounding box center [341, 59] width 24 height 8
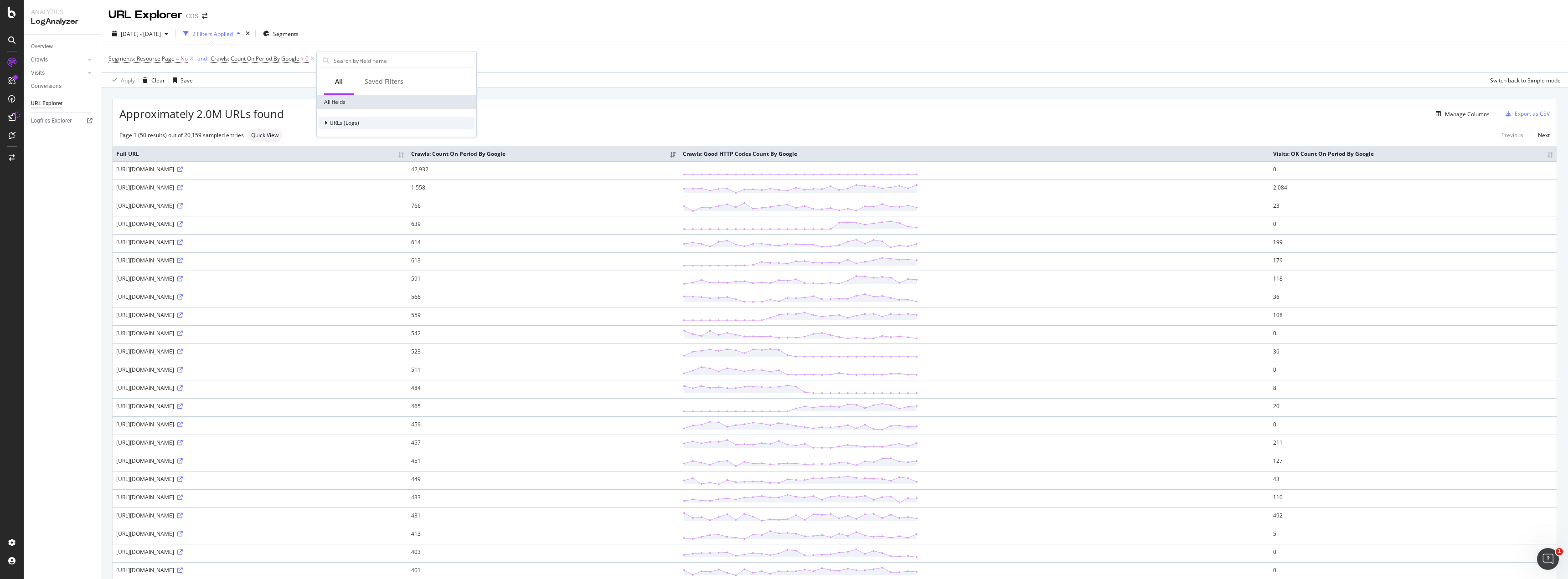
click at [327, 120] on icon at bounding box center [326, 123] width 2 height 5
click at [337, 132] on span "URL Scheme" at bounding box center [351, 135] width 32 height 8
click at [401, 148] on div "Full URL" at bounding box center [404, 148] width 139 height 11
click at [363, 99] on input "text" at bounding box center [374, 98] width 99 height 15
type input "/en-[GEOGRAPHIC_DATA]"
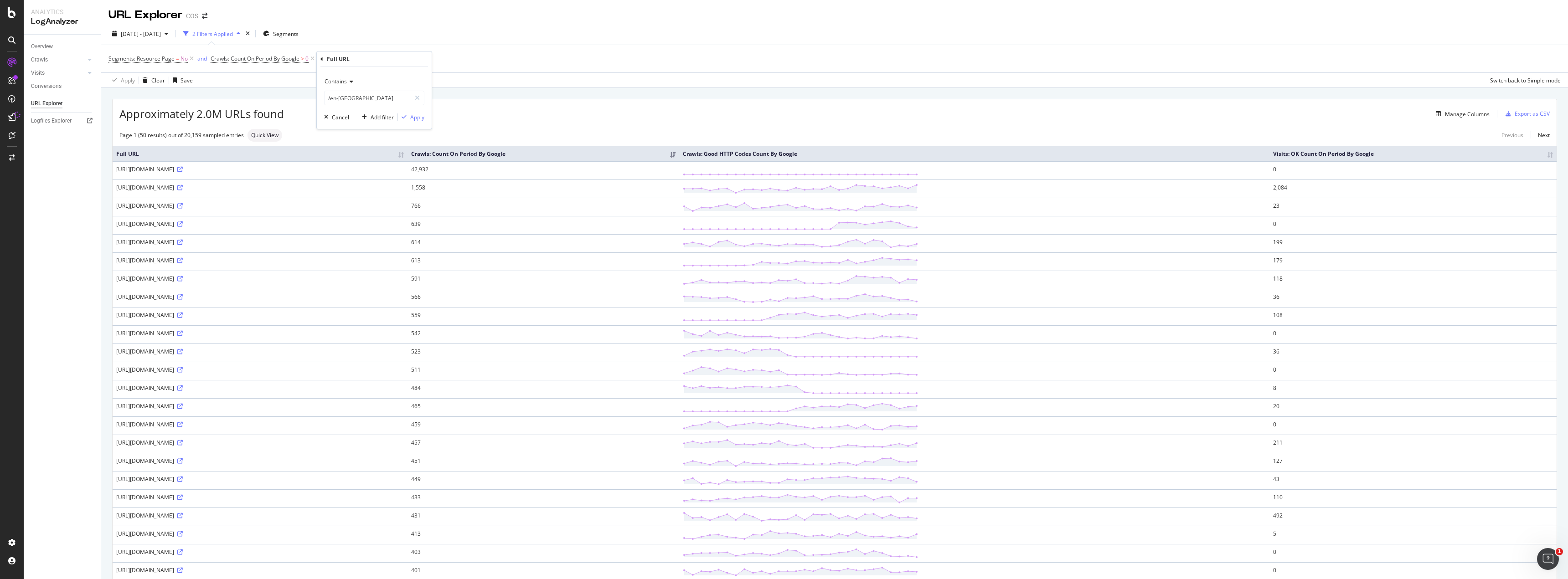
click at [425, 119] on div "Contains /en-gb Cancel Add filter Apply" at bounding box center [374, 98] width 115 height 62
click at [419, 120] on div "Apply" at bounding box center [417, 117] width 14 height 8
click at [1514, 115] on div "Export as CSV" at bounding box center [1532, 113] width 35 height 8
click at [1520, 113] on div "Export as CSV" at bounding box center [1532, 113] width 35 height 8
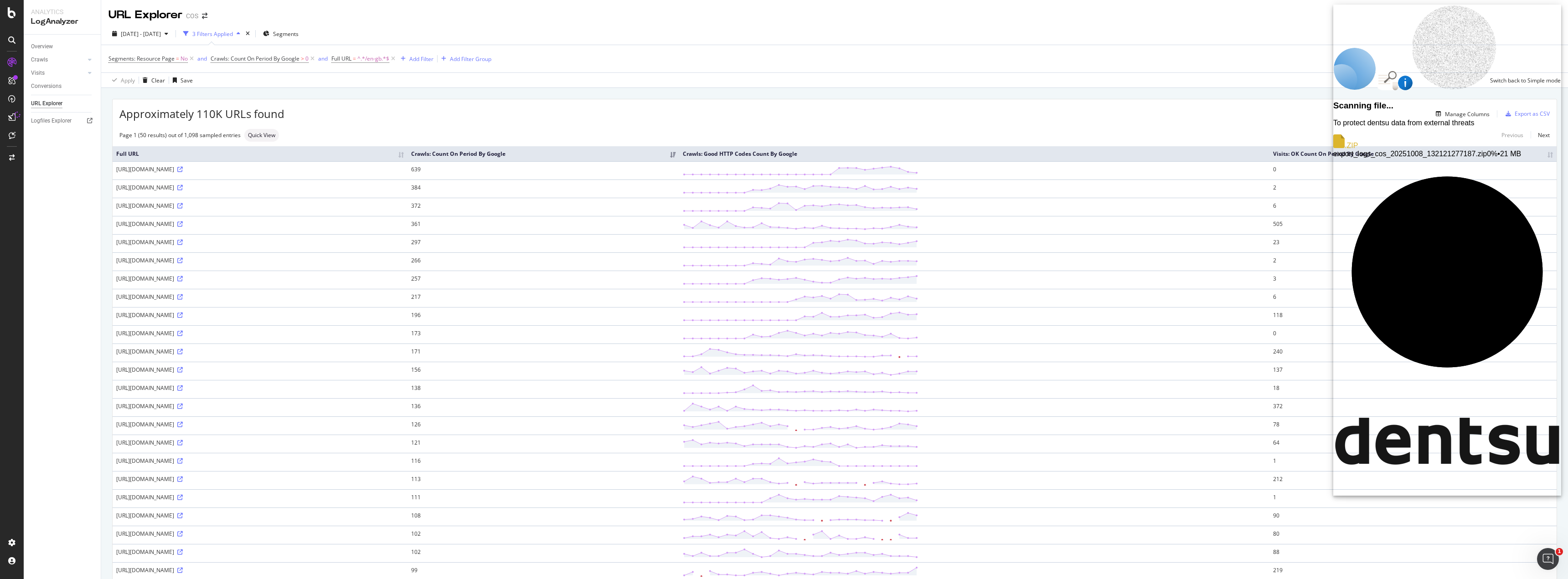
click at [1245, 41] on div "[DATE] - [DATE] 3 Filters Applied Segments" at bounding box center [835, 35] width 1467 height 18
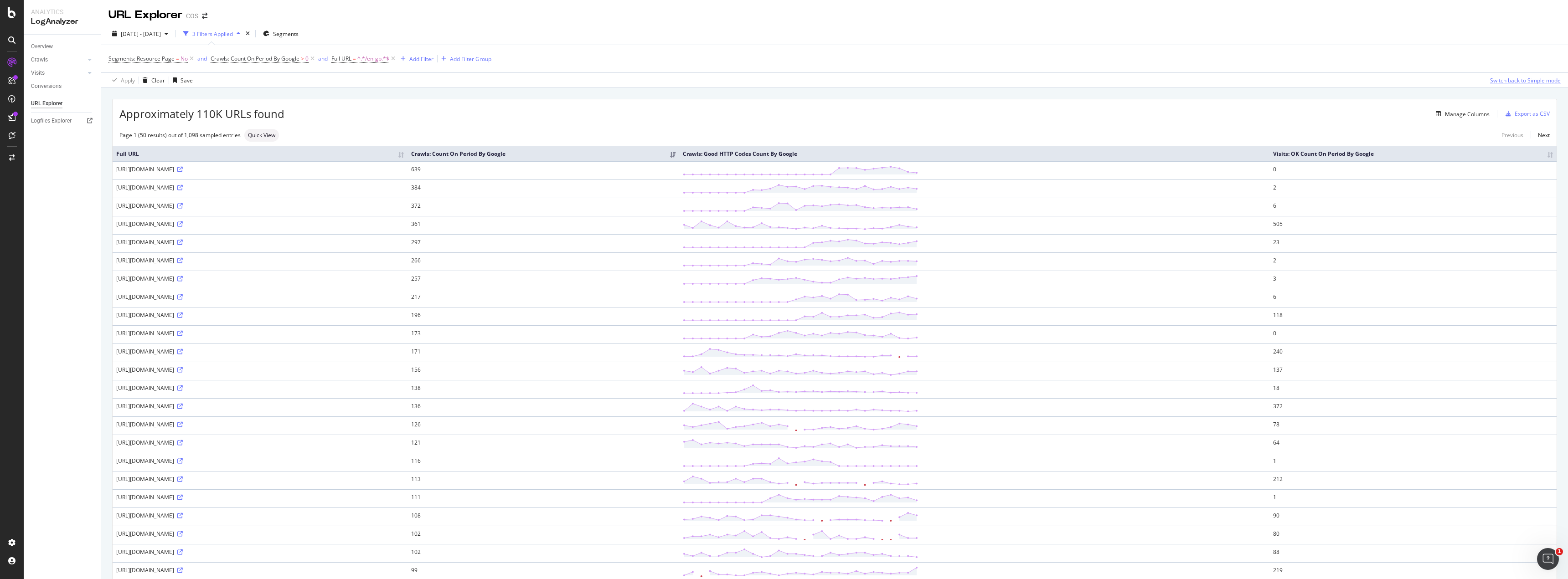
click at [1517, 80] on div "Switch back to Simple mode" at bounding box center [1525, 80] width 71 height 8
click at [1517, 80] on div "Switch to Advanced Mode" at bounding box center [1528, 80] width 65 height 8
click at [1517, 80] on div "Switch back to Simple mode" at bounding box center [1525, 80] width 71 height 8
click at [1517, 80] on div "Switch to Advanced Mode" at bounding box center [1528, 80] width 65 height 8
click at [1517, 80] on div "Switch back to Simple mode" at bounding box center [1525, 80] width 71 height 8
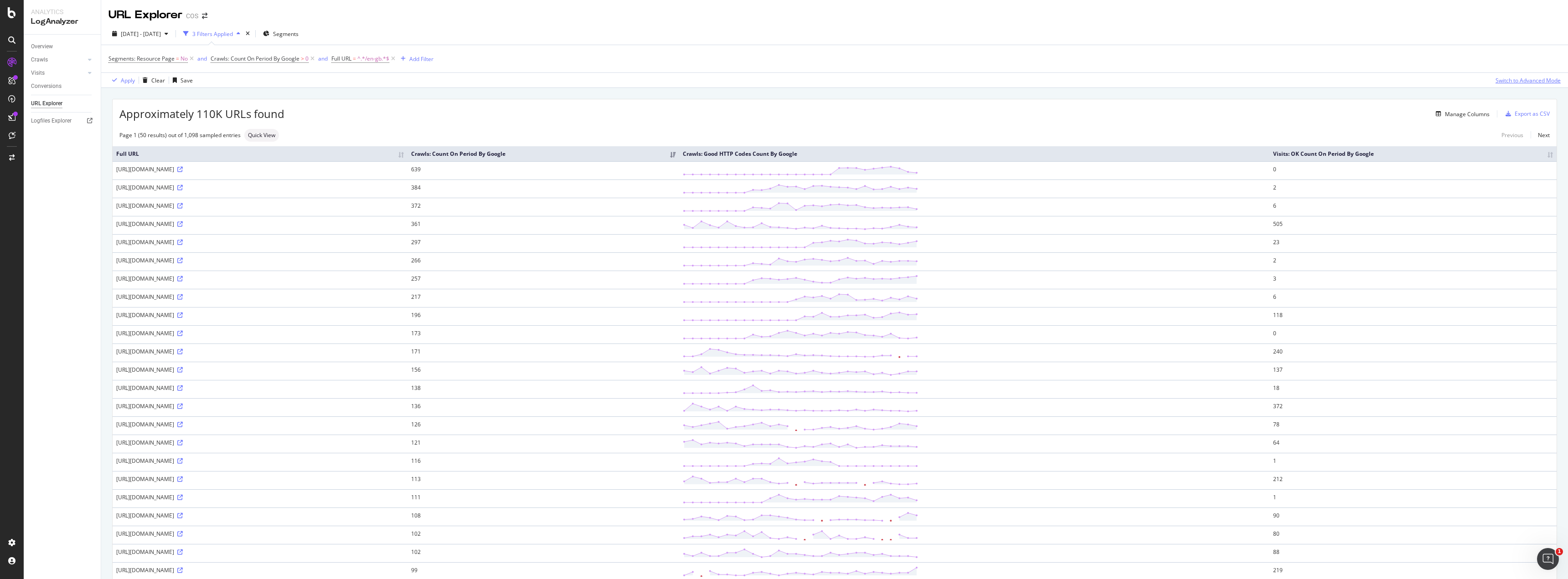
click at [1546, 81] on div "Switch to Advanced Mode" at bounding box center [1528, 80] width 65 height 8
drag, startPoint x: 466, startPoint y: 58, endPoint x: 864, endPoint y: 165, distance: 412.1
click at [467, 58] on div "Add Filter Group" at bounding box center [471, 59] width 41 height 8
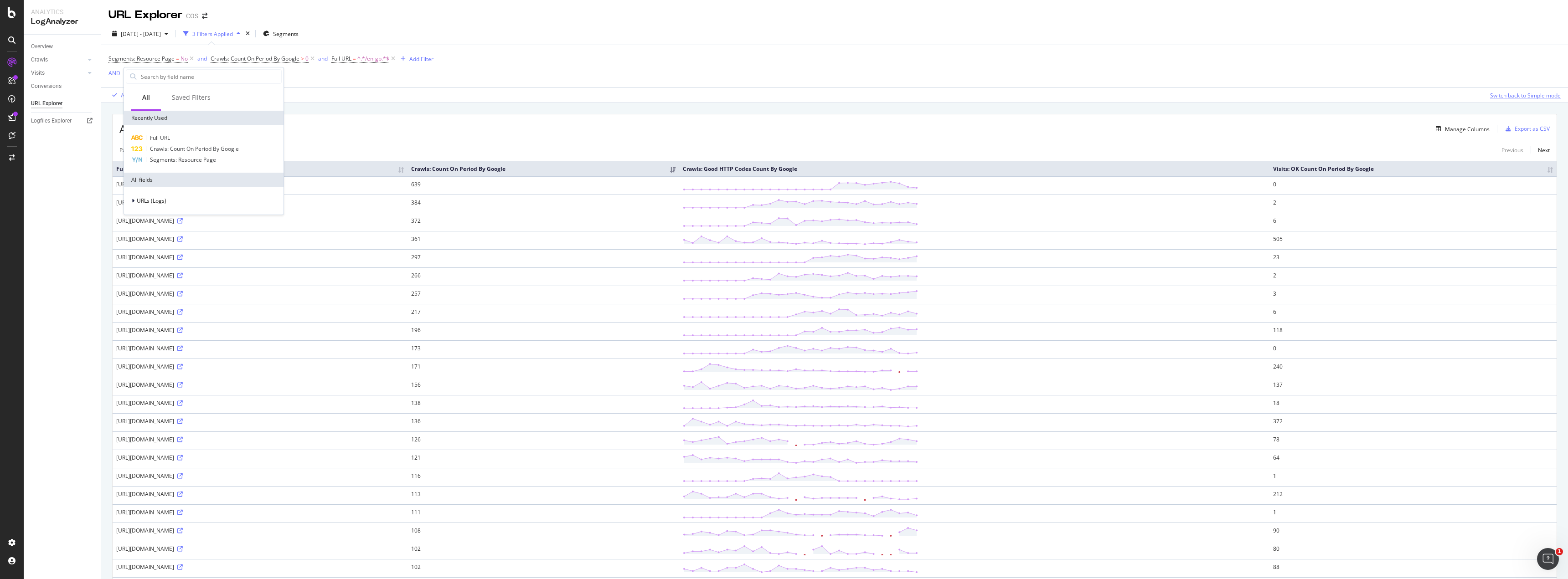
click at [1544, 97] on div "URL Explorer COS [DATE] - [DATE] 3 Filters Applied Segments Segments: Resource …" at bounding box center [835, 290] width 1467 height 579
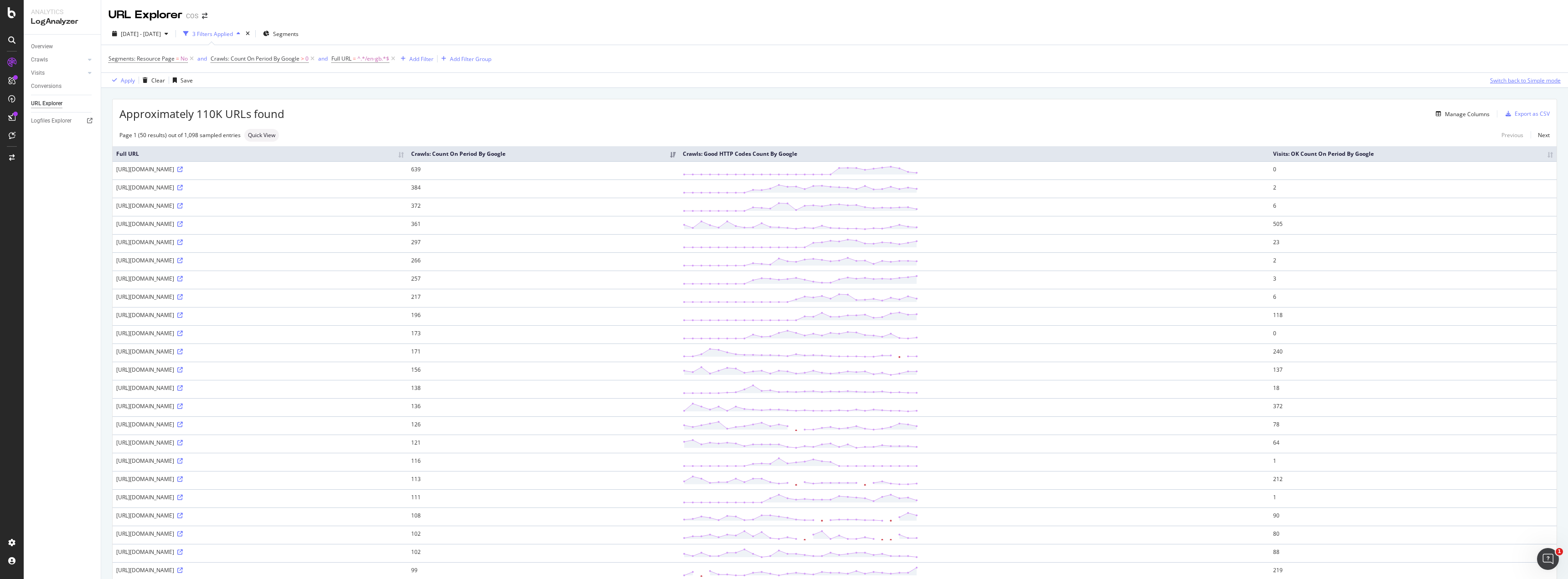
click at [1493, 82] on div "Switch back to Simple mode" at bounding box center [1525, 80] width 71 height 8
click at [1496, 82] on div "Switch to Advanced Mode" at bounding box center [1528, 80] width 65 height 8
click at [1521, 81] on div "Switch back to Simple mode" at bounding box center [1525, 80] width 71 height 8
click at [403, 58] on icon "button" at bounding box center [403, 58] width 5 height 5
click at [469, 123] on div "Full URL" at bounding box center [478, 122] width 156 height 11
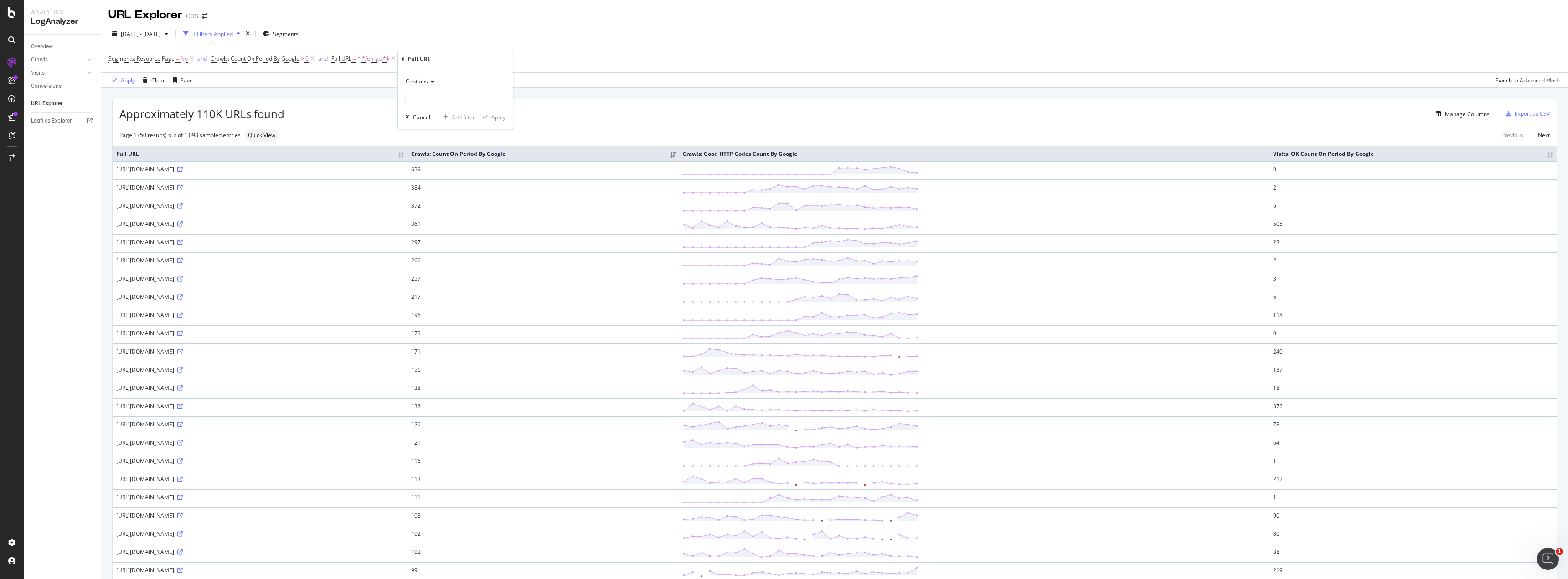
click at [436, 81] on div "Contains" at bounding box center [455, 81] width 100 height 15
click at [458, 185] on div "Doesn't contain" at bounding box center [456, 182] width 97 height 12
click at [449, 97] on input "text" at bounding box center [455, 98] width 99 height 15
click at [429, 100] on input "_next/data" at bounding box center [449, 98] width 86 height 15
type input "_next/"
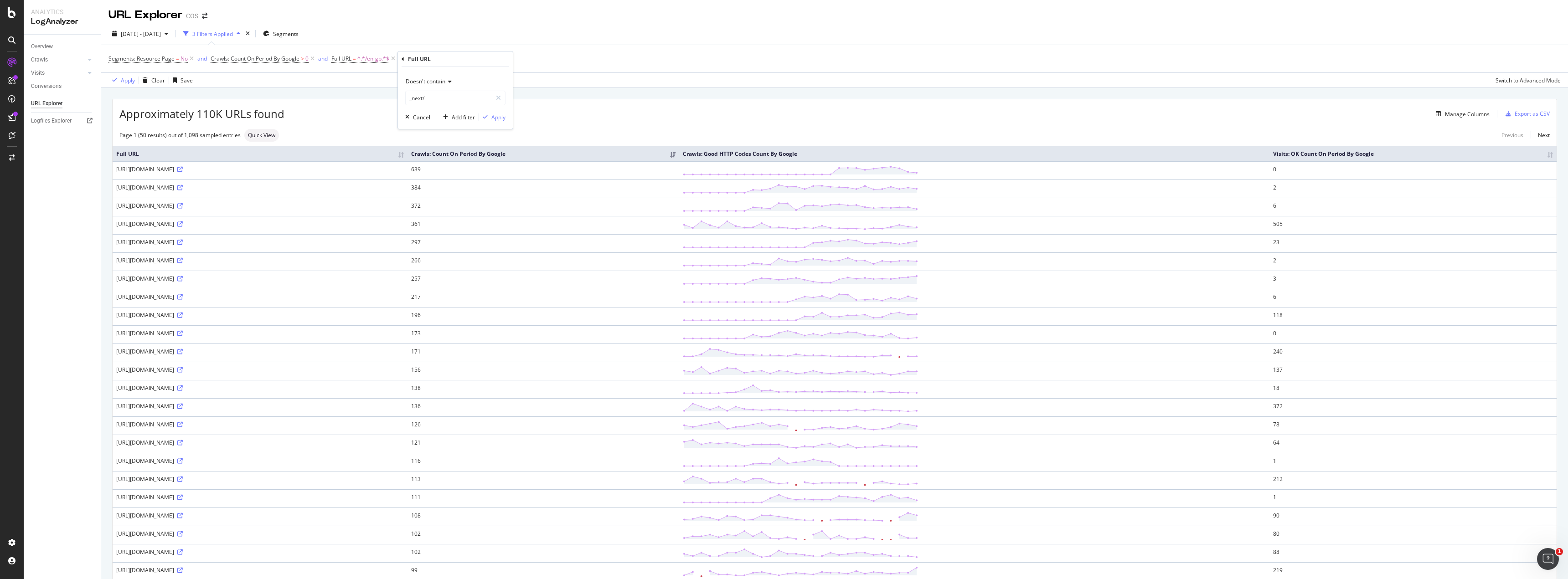
click at [500, 120] on div "Apply" at bounding box center [498, 117] width 14 height 8
click at [974, 78] on div "Apply Clear Save Switch to Advanced Mode" at bounding box center [835, 80] width 1467 height 15
